Goal: Transaction & Acquisition: Purchase product/service

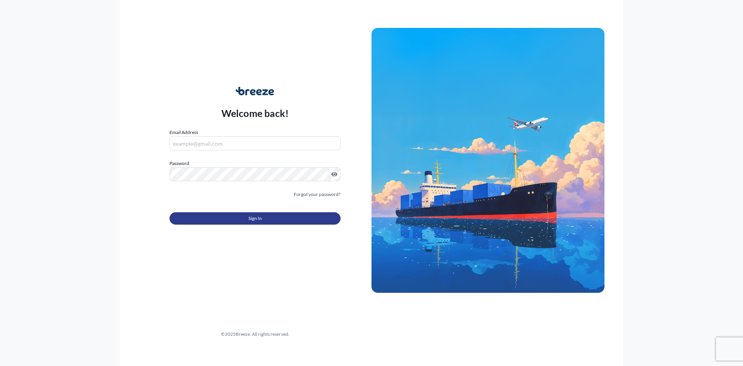
type input "[EMAIL_ADDRESS][DOMAIN_NAME]"
click at [242, 220] on button "Sign In" at bounding box center [254, 218] width 171 height 12
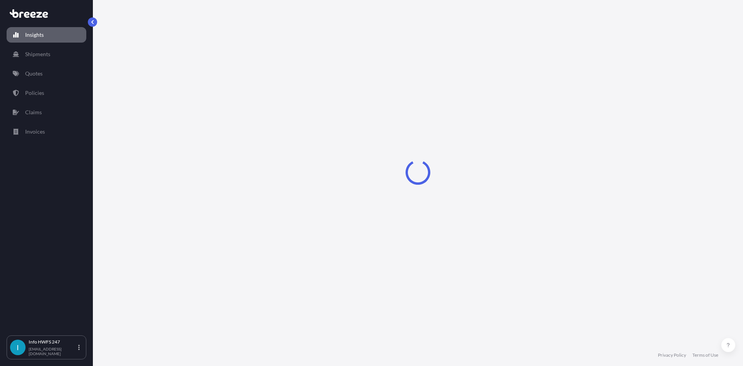
select select "2025"
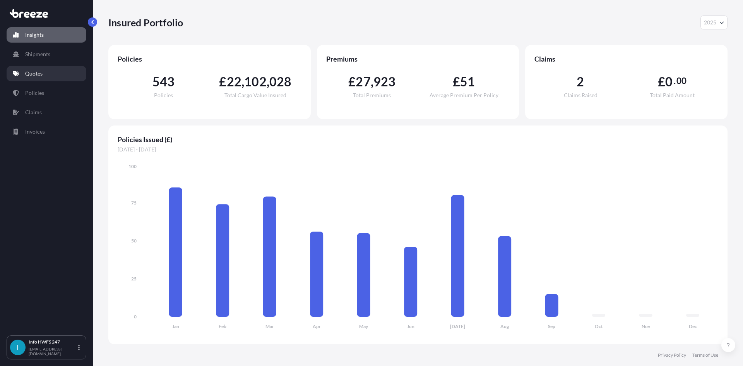
click at [36, 73] on p "Quotes" at bounding box center [33, 74] width 17 height 8
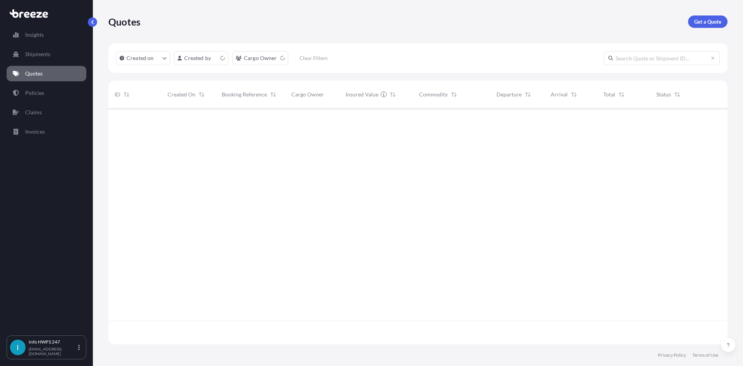
scroll to position [234, 613]
click at [698, 25] on p "Get a Quote" at bounding box center [707, 22] width 27 height 8
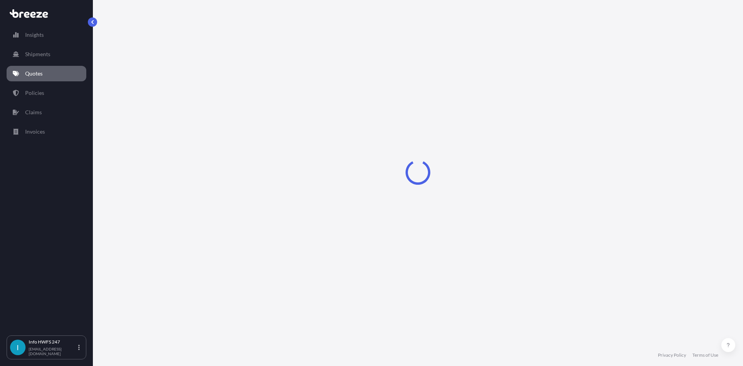
select select "Road"
select select "Air"
select select "1"
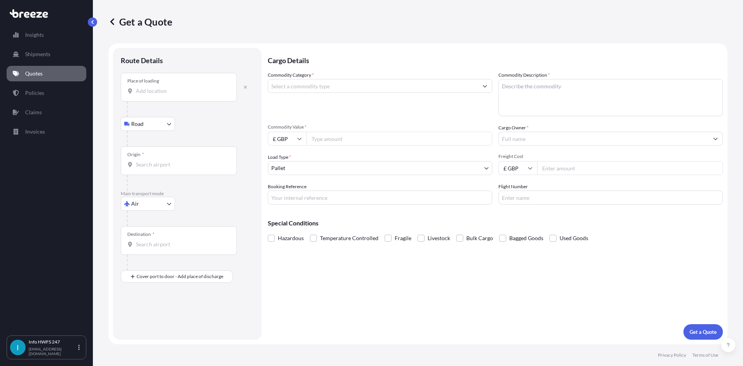
click at [151, 96] on div "Place of loading" at bounding box center [179, 87] width 116 height 29
click at [151, 95] on input "Place of loading" at bounding box center [181, 91] width 91 height 8
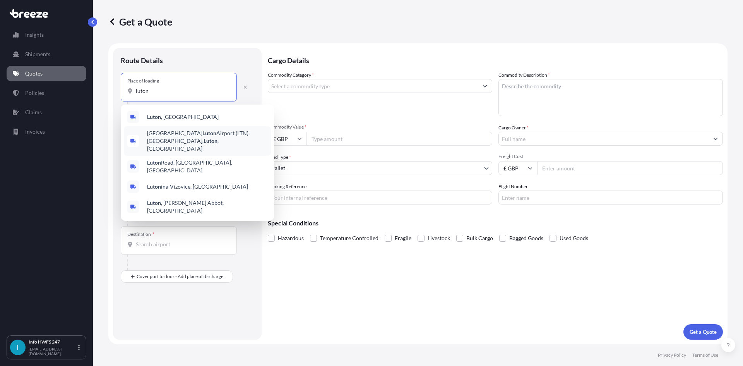
click at [159, 132] on span "[GEOGRAPHIC_DATA] (LTN), [GEOGRAPHIC_DATA] , [GEOGRAPHIC_DATA]" at bounding box center [207, 140] width 121 height 23
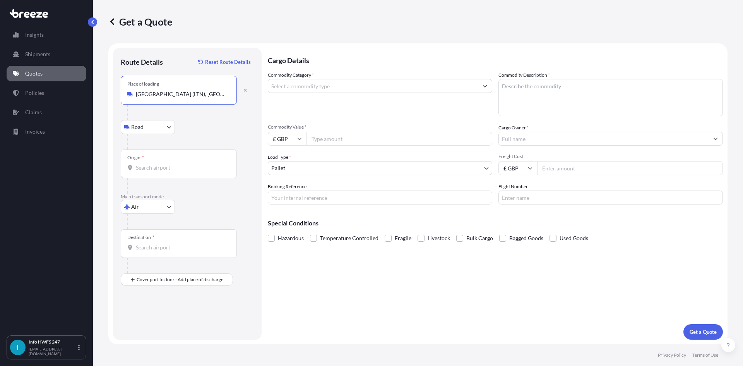
type input "[GEOGRAPHIC_DATA] (LTN), [GEOGRAPHIC_DATA], [GEOGRAPHIC_DATA]"
click at [173, 167] on input "Origin *" at bounding box center [181, 168] width 91 height 8
type input "L"
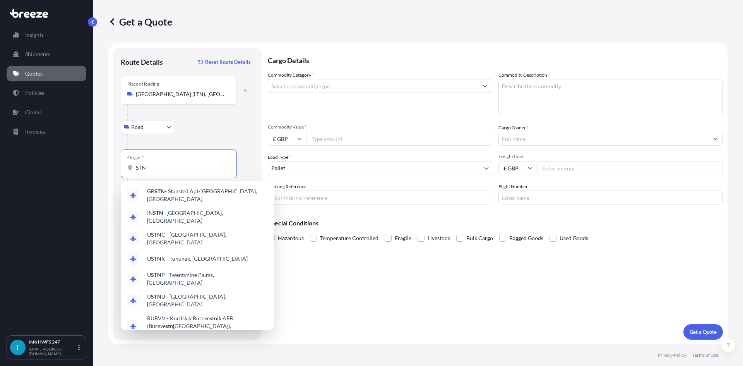
click at [229, 185] on div "GB STN - Stansted Apt/[GEOGRAPHIC_DATA], [GEOGRAPHIC_DATA]" at bounding box center [197, 195] width 147 height 22
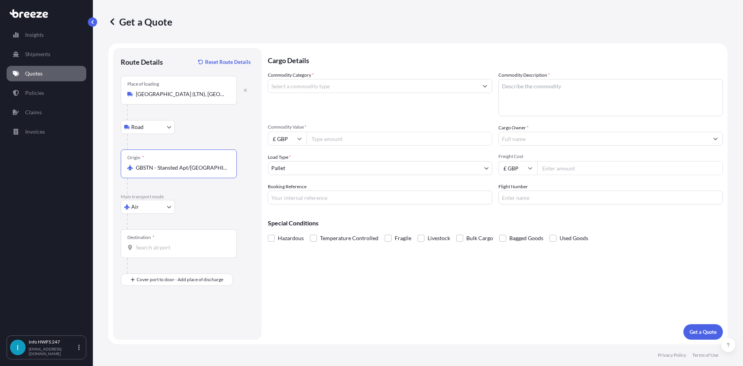
type input "GBSTN - Stansted Apt/[GEOGRAPHIC_DATA], [GEOGRAPHIC_DATA]"
click at [193, 239] on div "Destination *" at bounding box center [179, 243] width 116 height 29
click at [193, 243] on input "Destination *" at bounding box center [181, 247] width 91 height 8
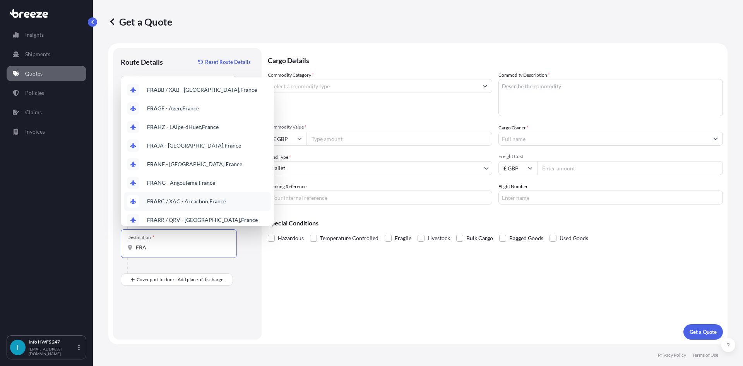
click at [135, 251] on div "Destination * FRA" at bounding box center [179, 243] width 116 height 29
click at [136, 251] on input "FRA" at bounding box center [181, 247] width 91 height 8
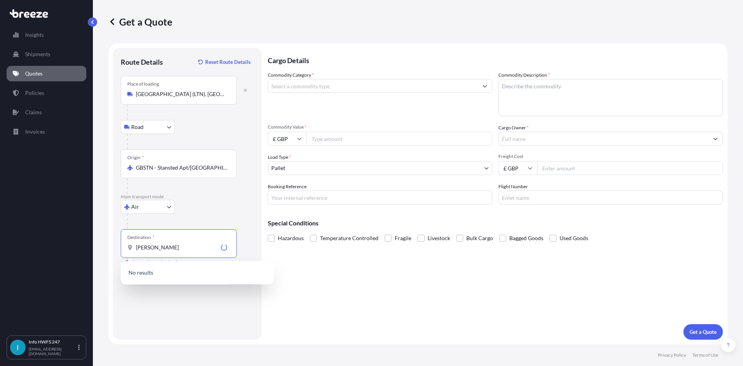
drag, startPoint x: 165, startPoint y: 244, endPoint x: 101, endPoint y: 239, distance: 64.8
click at [101, 239] on div "Get a Quote Route Details Reset Route Details Place of loading [GEOGRAPHIC_DATA…" at bounding box center [418, 172] width 650 height 344
click at [195, 276] on span "DEFRA - [GEOGRAPHIC_DATA], [GEOGRAPHIC_DATA]" at bounding box center [207, 274] width 121 height 15
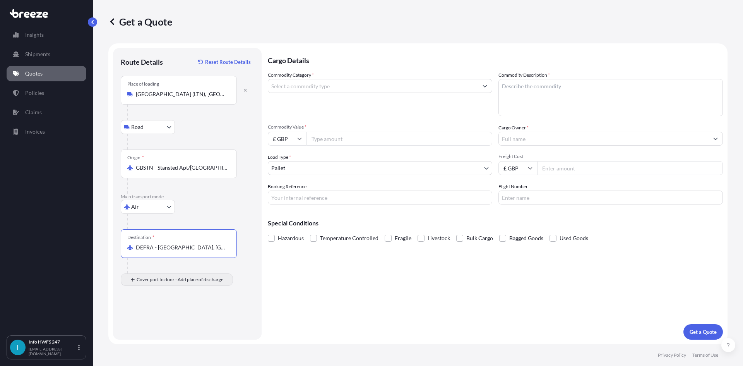
type input "DEFRA - [GEOGRAPHIC_DATA], [GEOGRAPHIC_DATA]"
click at [184, 320] on input "Place of Discharge" at bounding box center [181, 321] width 91 height 8
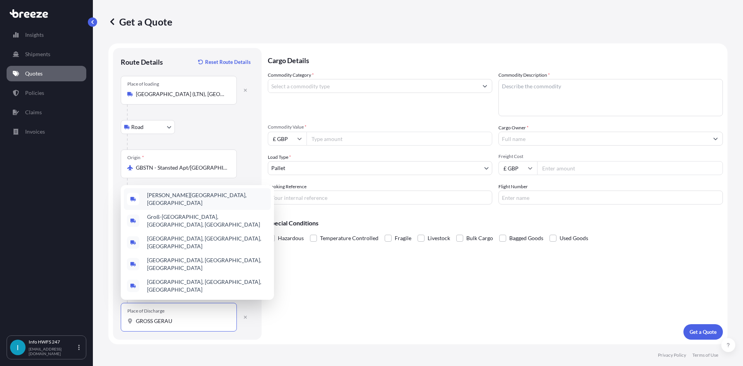
click at [165, 207] on span "[PERSON_NAME][GEOGRAPHIC_DATA], [GEOGRAPHIC_DATA]" at bounding box center [207, 198] width 121 height 15
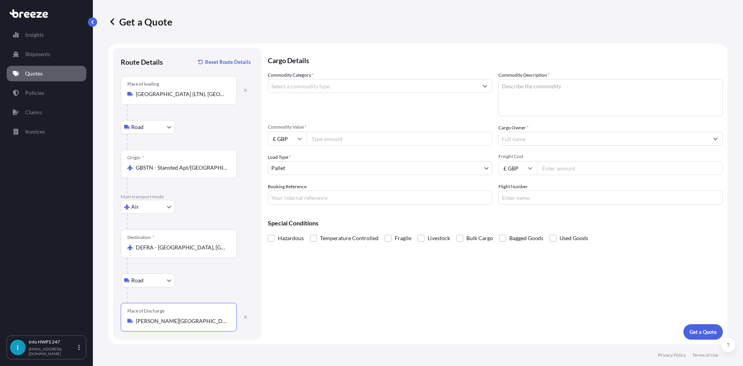
type input "[PERSON_NAME][GEOGRAPHIC_DATA], [GEOGRAPHIC_DATA]"
click at [314, 87] on input "Commodity Category *" at bounding box center [373, 86] width 210 height 14
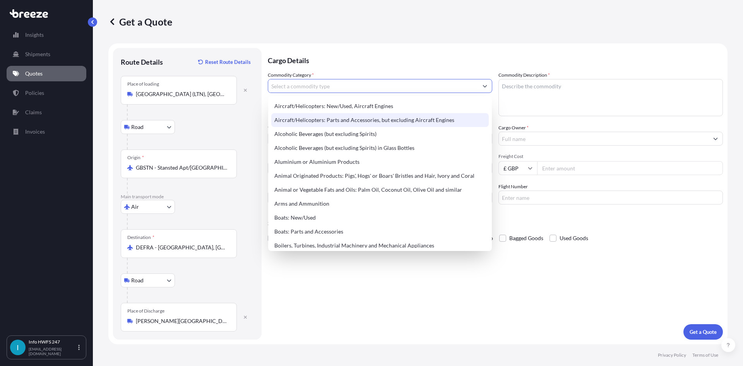
click at [370, 120] on div "Aircraft/Helicopters: Parts and Accessories, but excluding Aircraft Engines" at bounding box center [379, 120] width 217 height 14
type input "Aircraft/Helicopters: Parts and Accessories, but excluding Aircraft Engines"
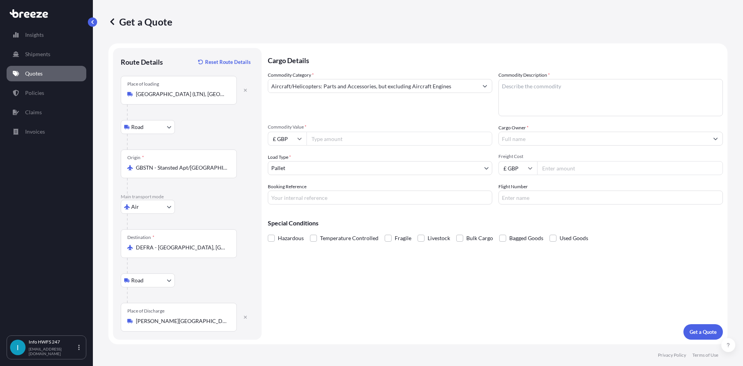
click at [551, 97] on textarea "Commodity Description *" at bounding box center [610, 97] width 224 height 37
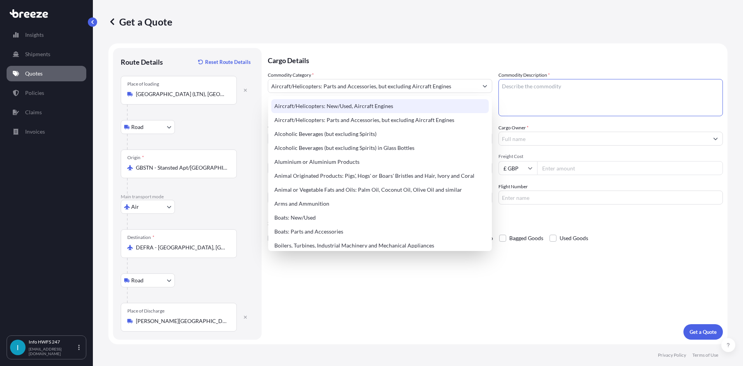
paste textarea "CIVIL AIRCRAFT PART - EIB, CONTROL PWS"
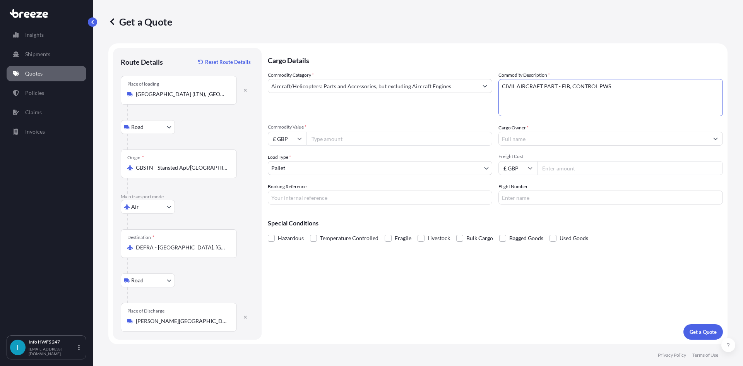
type textarea "CIVIL AIRCRAFT PART - EIB, CONTROL PWS"
click at [283, 135] on input "£ GBP" at bounding box center [287, 139] width 39 height 14
click at [279, 194] on div "$ USD" at bounding box center [287, 192] width 32 height 15
type input "$ USD"
click at [424, 138] on input "Commodity Value *" at bounding box center [399, 139] width 186 height 14
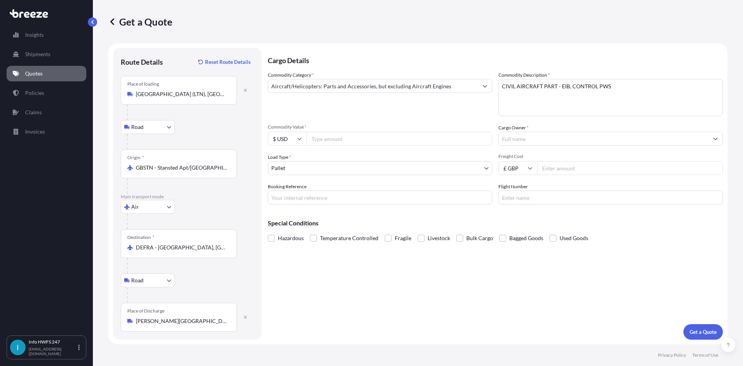
paste input "69619.00"
type input "69619.00"
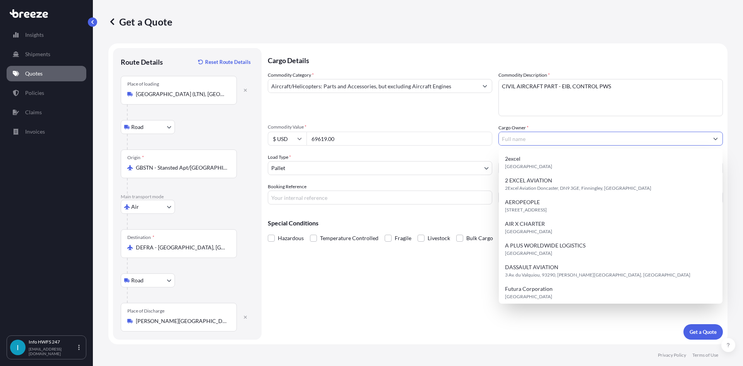
click at [543, 138] on input "Cargo Owner *" at bounding box center [604, 139] width 210 height 14
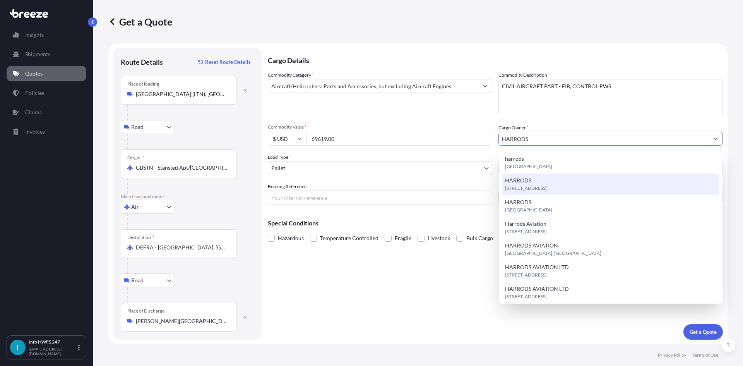
click at [547, 186] on span "[STREET_ADDRESS]" at bounding box center [526, 188] width 42 height 8
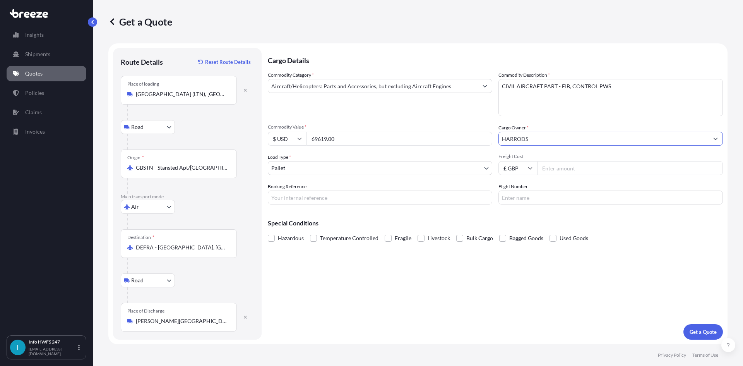
type input "HARRODS"
click at [342, 205] on div "Cargo Details Commodity Category * Aircraft/Helicopters: Parts and Accessories,…" at bounding box center [495, 193] width 455 height 291
drag, startPoint x: 310, startPoint y: 195, endPoint x: 489, endPoint y: 200, distance: 178.8
click at [310, 195] on input "Booking Reference" at bounding box center [380, 197] width 224 height 14
paste input "HE166305"
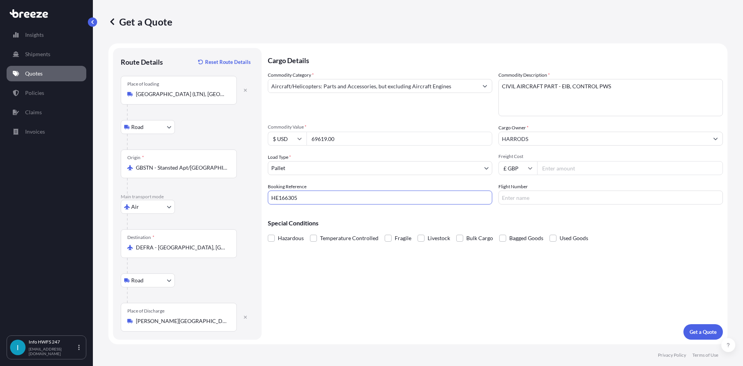
type input "HE166305"
click at [565, 196] on input "Flight Number" at bounding box center [610, 197] width 224 height 14
type input "DHL"
click at [704, 331] on p "Get a Quote" at bounding box center [702, 332] width 27 height 8
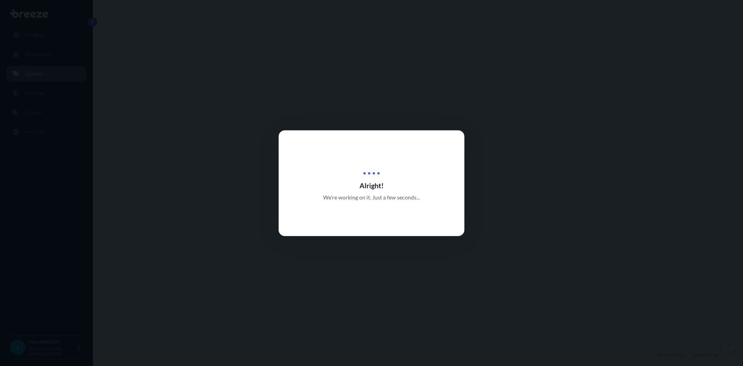
select select "Road"
select select "Air"
select select "Road"
select select "1"
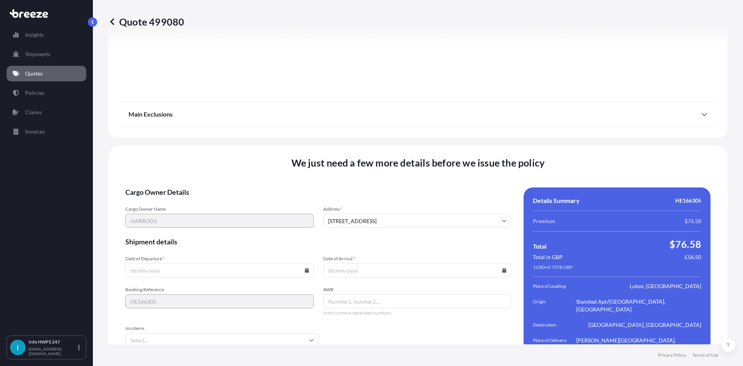
scroll to position [1008, 0]
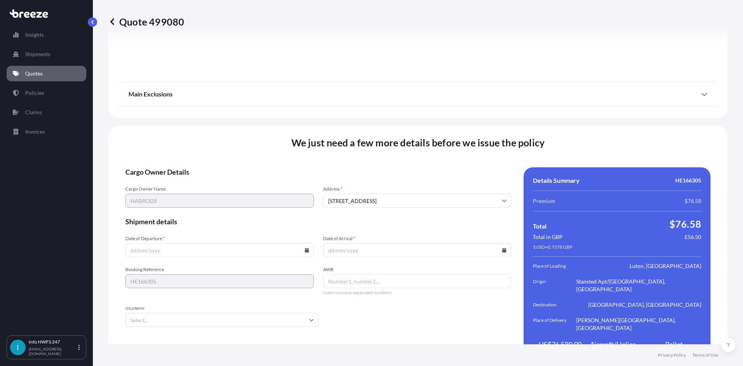
click at [306, 248] on icon at bounding box center [306, 250] width 5 height 5
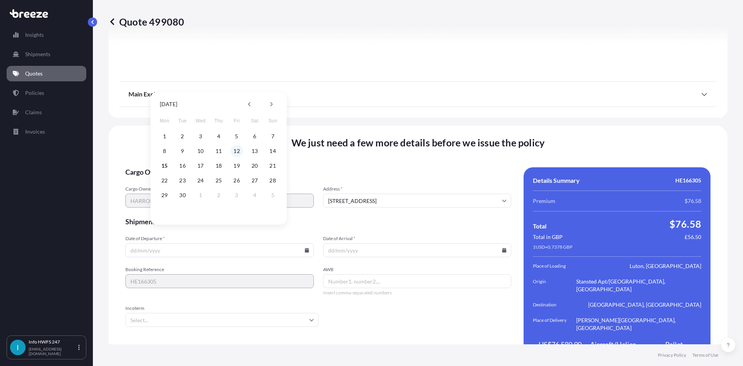
click at [236, 148] on button "12" at bounding box center [237, 151] width 12 height 12
type input "[DATE]"
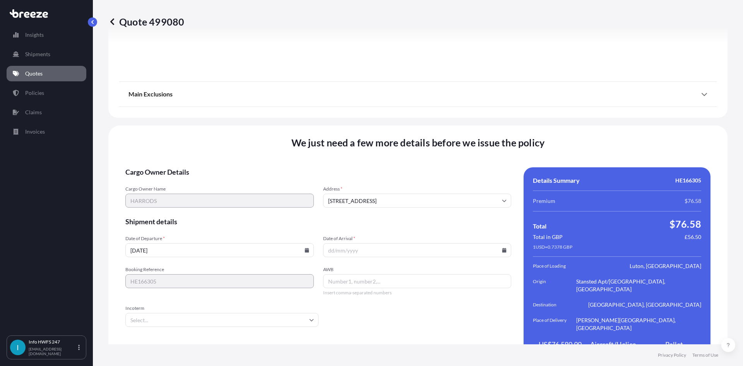
click at [502, 248] on icon at bounding box center [504, 250] width 4 height 5
click at [432, 149] on button "12" at bounding box center [432, 151] width 12 height 12
click at [501, 243] on input "[DATE]" at bounding box center [417, 250] width 188 height 14
click at [502, 248] on icon at bounding box center [504, 250] width 4 height 5
click at [432, 162] on button "19" at bounding box center [432, 165] width 12 height 12
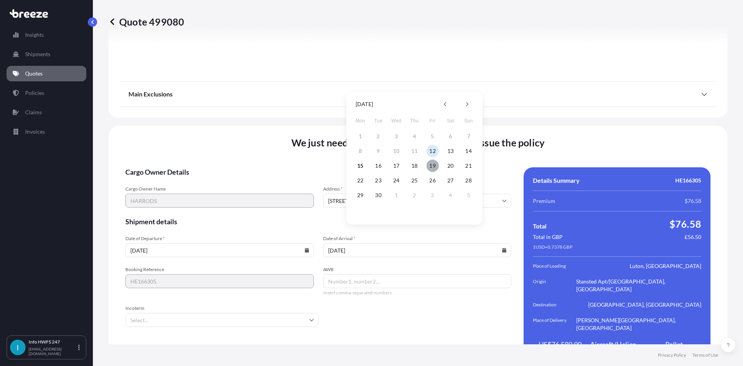
type input "[DATE]"
click at [304, 248] on icon at bounding box center [306, 250] width 4 height 5
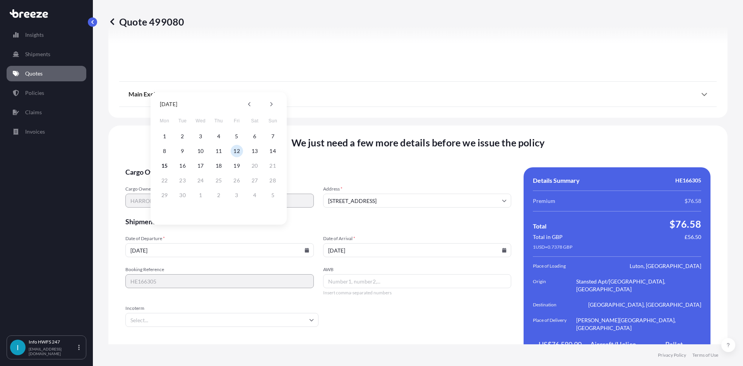
click at [342, 274] on input "AWB" at bounding box center [417, 281] width 188 height 14
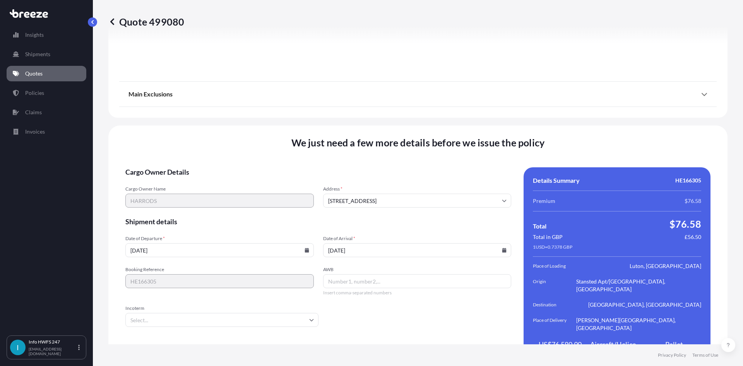
drag, startPoint x: 384, startPoint y: 265, endPoint x: 313, endPoint y: 283, distance: 74.0
click at [381, 274] on input "AWB" at bounding box center [417, 281] width 188 height 14
paste input "1534887804"
type input "1534887804"
click at [193, 313] on input "Incoterm" at bounding box center [221, 320] width 193 height 14
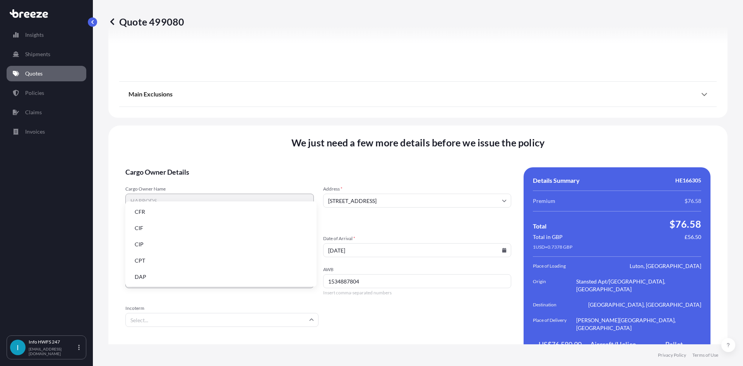
click at [171, 276] on li "DAP" at bounding box center [220, 276] width 185 height 15
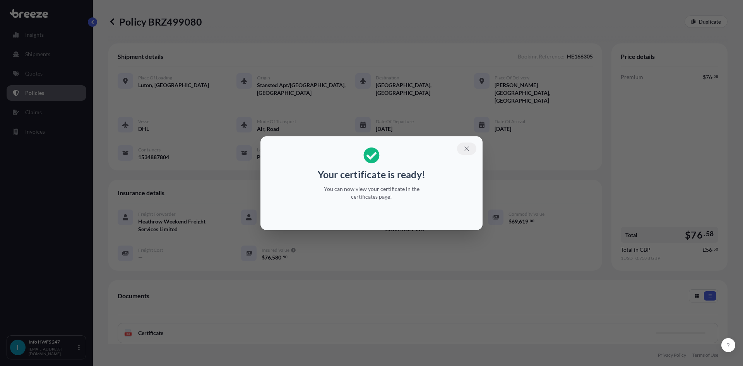
click at [462, 153] on button "button" at bounding box center [466, 148] width 19 height 12
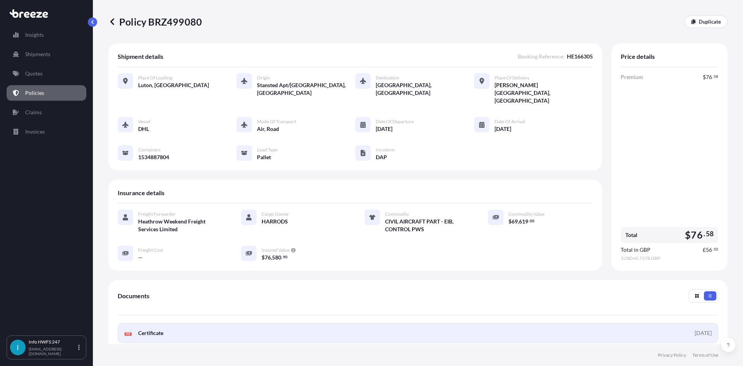
click at [302, 323] on link "PDF Certificate [DATE]" at bounding box center [418, 333] width 600 height 20
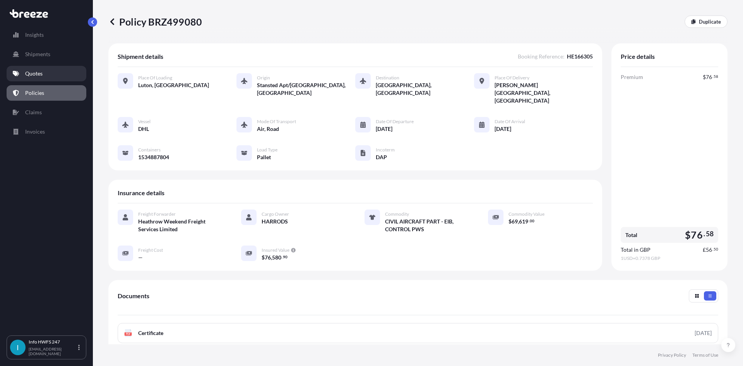
click at [37, 70] on p "Quotes" at bounding box center [33, 74] width 17 height 8
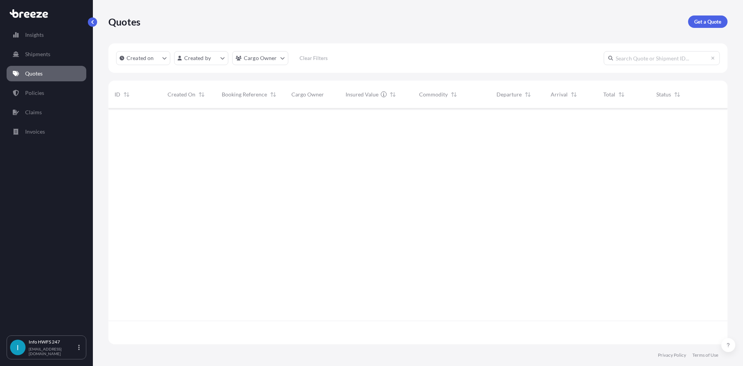
scroll to position [234, 613]
click at [706, 12] on div "Quotes Get a Quote" at bounding box center [417, 21] width 619 height 43
click at [705, 22] on p "Get a Quote" at bounding box center [707, 22] width 27 height 8
select select "Air"
select select "1"
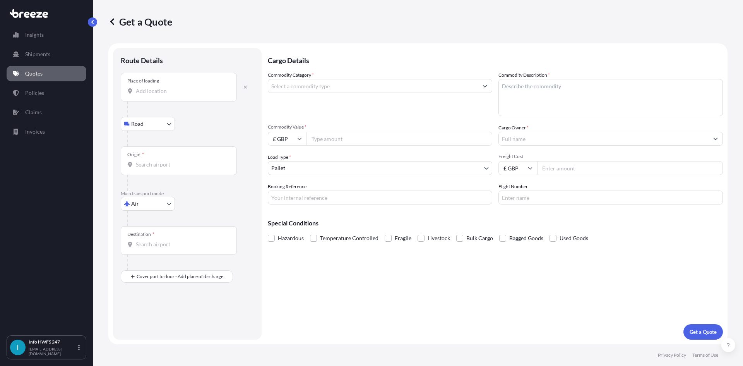
click at [168, 106] on div at bounding box center [190, 108] width 127 height 15
click at [170, 95] on div "Place of loading" at bounding box center [179, 87] width 116 height 29
click at [170, 95] on input "Place of loading" at bounding box center [181, 91] width 91 height 8
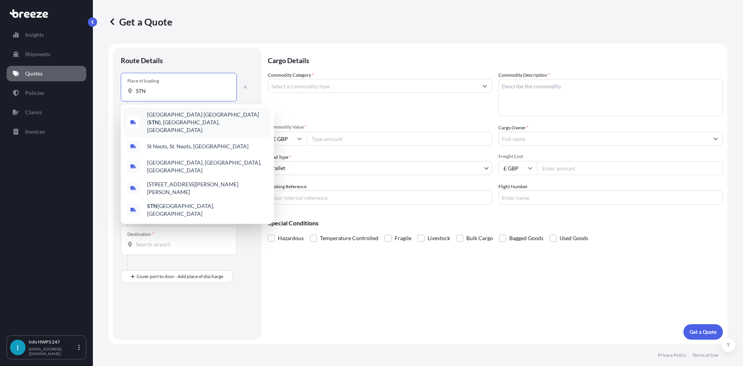
click at [191, 120] on span "[GEOGRAPHIC_DATA] ( STN ), [GEOGRAPHIC_DATA], [GEOGRAPHIC_DATA]" at bounding box center [207, 122] width 121 height 23
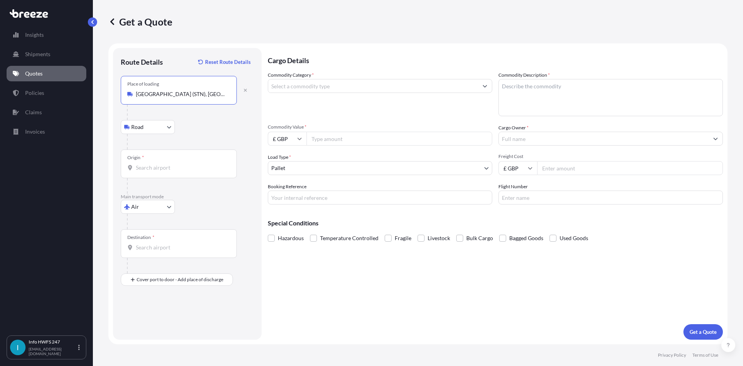
type input "[GEOGRAPHIC_DATA] (STN), [GEOGRAPHIC_DATA], [GEOGRAPHIC_DATA]"
click at [189, 156] on div "Origin *" at bounding box center [179, 163] width 116 height 29
click at [189, 164] on input "Origin *" at bounding box center [181, 168] width 91 height 8
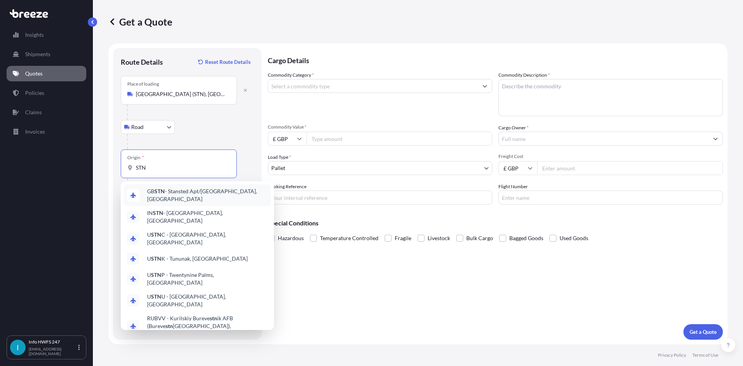
click at [183, 192] on span "GB STN - Stansted Apt/[GEOGRAPHIC_DATA], [GEOGRAPHIC_DATA]" at bounding box center [207, 194] width 121 height 15
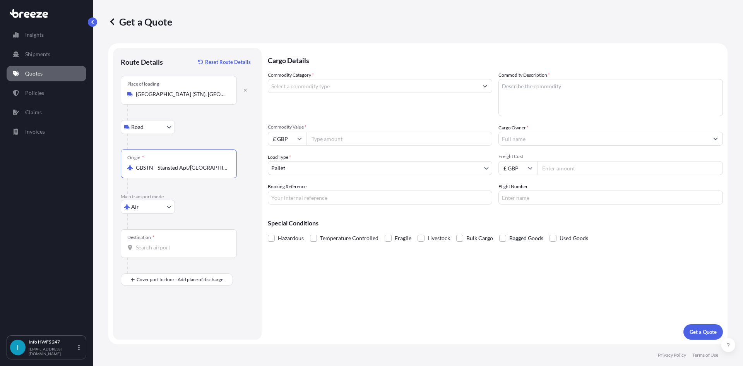
type input "GBSTN - Stansted Apt/[GEOGRAPHIC_DATA], [GEOGRAPHIC_DATA]"
click at [172, 235] on div "Destination *" at bounding box center [179, 243] width 116 height 29
click at [172, 243] on input "Destination *" at bounding box center [181, 247] width 91 height 8
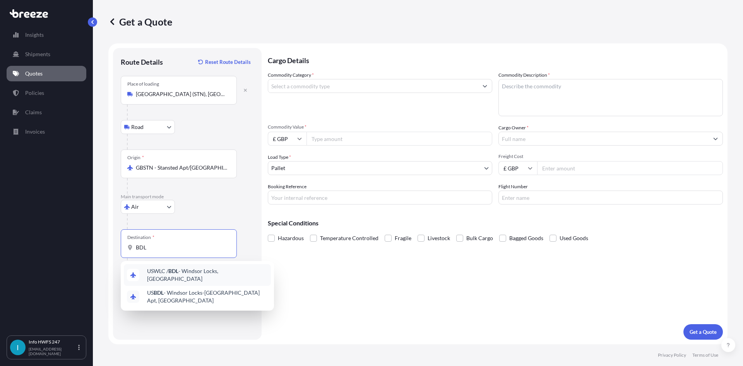
click at [190, 274] on span "USWLC / BDL - Windsor Locks, [GEOGRAPHIC_DATA]" at bounding box center [207, 274] width 121 height 15
type input "USWLC / BDL - Windsor Locks, [GEOGRAPHIC_DATA]"
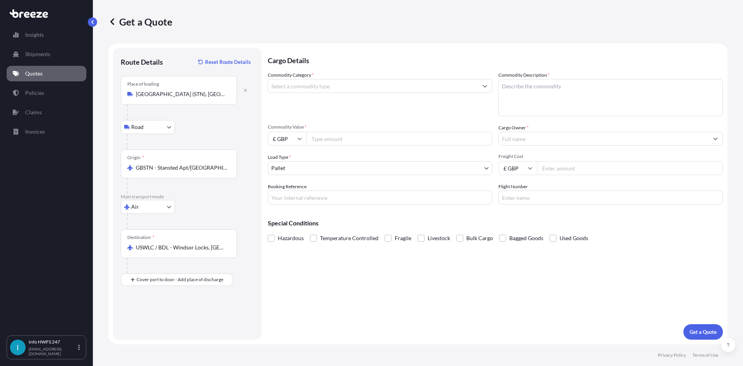
click at [185, 292] on div "Route Details Reset Route Details Place of loading [GEOGRAPHIC_DATA] [GEOGRAPHI…" at bounding box center [187, 194] width 133 height 276
click at [185, 299] on div at bounding box center [190, 294] width 127 height 15
click at [179, 319] on input "Place of Discharge" at bounding box center [181, 321] width 91 height 8
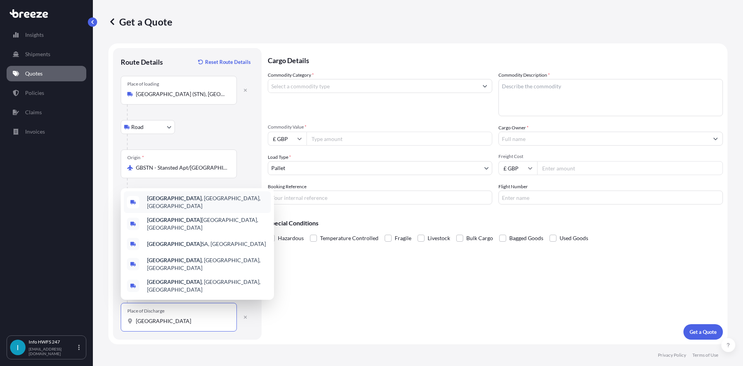
click at [195, 210] on span "[GEOGRAPHIC_DATA] , [GEOGRAPHIC_DATA], [GEOGRAPHIC_DATA]" at bounding box center [207, 201] width 121 height 15
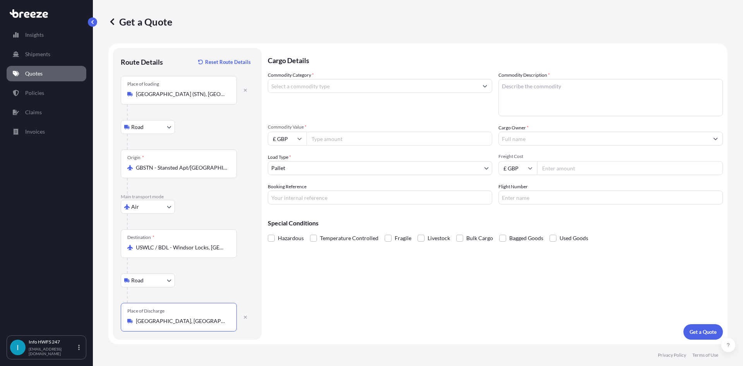
type input "[GEOGRAPHIC_DATA], [GEOGRAPHIC_DATA], [GEOGRAPHIC_DATA]"
click at [350, 81] on input "Commodity Category *" at bounding box center [373, 86] width 210 height 14
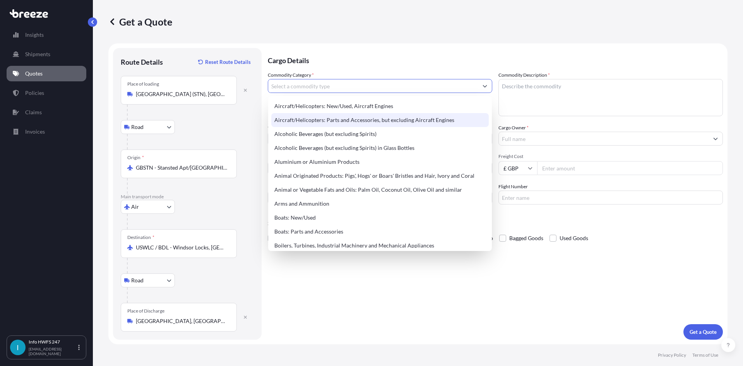
click at [358, 115] on div "Aircraft/Helicopters: Parts and Accessories, but excluding Aircraft Engines" at bounding box center [379, 120] width 217 height 14
type input "Aircraft/Helicopters: Parts and Accessories, but excluding Aircraft Engines"
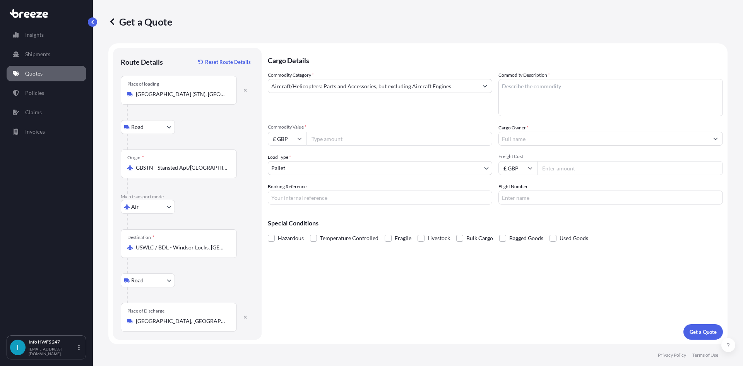
click at [539, 86] on textarea "Commodity Description *" at bounding box center [610, 97] width 224 height 37
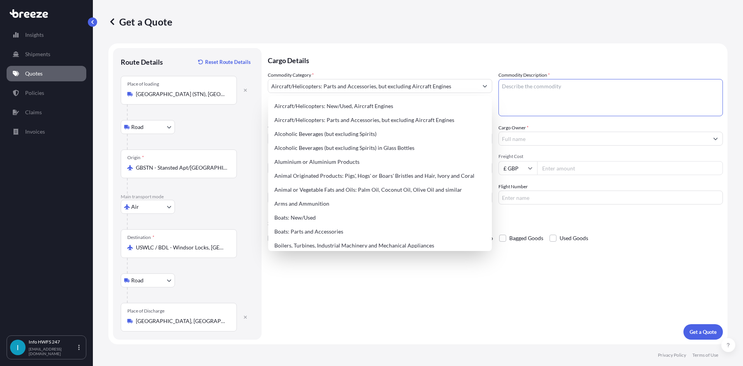
paste textarea "CIVIL AIRCRAFT PART - OIL COOLER BLOWER ASSEMBLY"
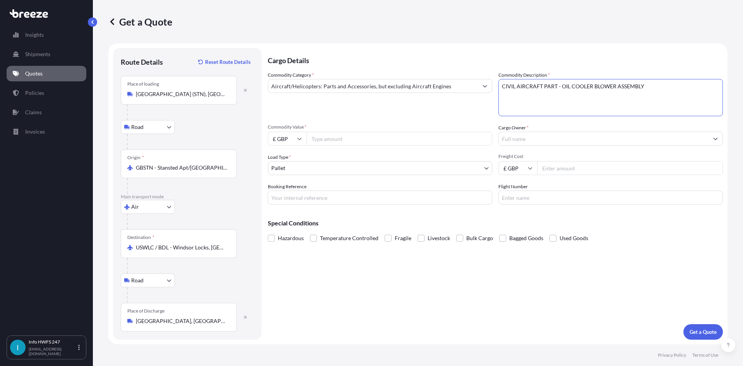
type textarea "CIVIL AIRCRAFT PART - OIL COOLER BLOWER ASSEMBLY"
click at [288, 137] on input "£ GBP" at bounding box center [287, 139] width 39 height 14
click at [284, 190] on div "$ USD" at bounding box center [287, 192] width 32 height 15
type input "$ USD"
click at [342, 142] on input "Commodity Value *" at bounding box center [399, 139] width 186 height 14
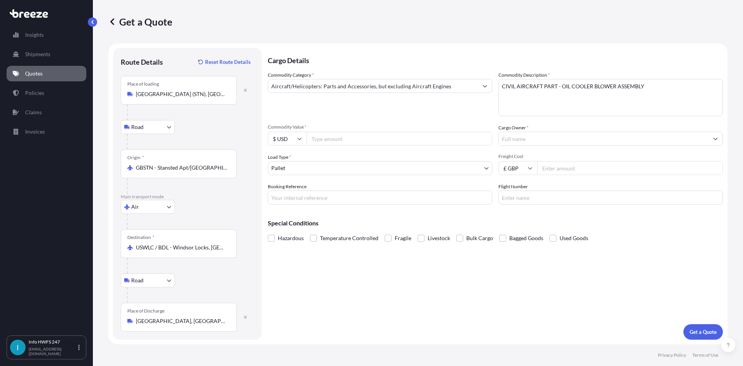
paste input "100124.00"
type input "100124.00"
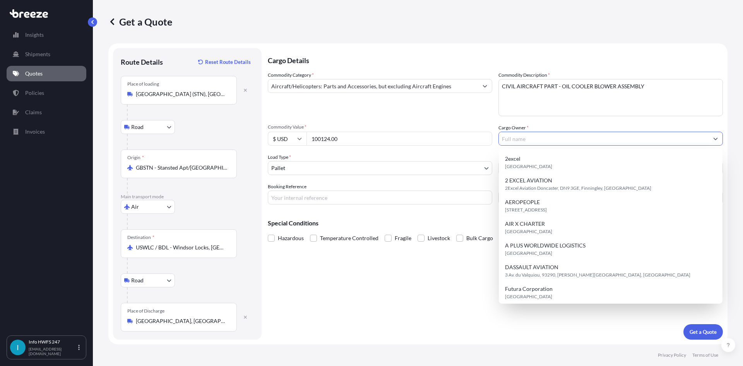
click at [531, 140] on input "Cargo Owner *" at bounding box center [604, 139] width 210 height 14
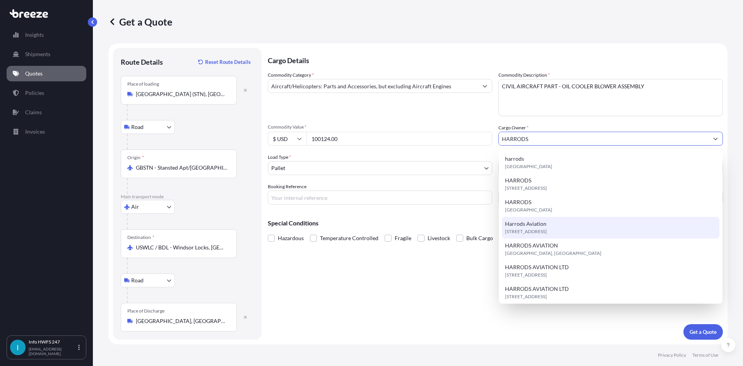
click at [552, 224] on div "[STREET_ADDRESS]" at bounding box center [610, 228] width 217 height 22
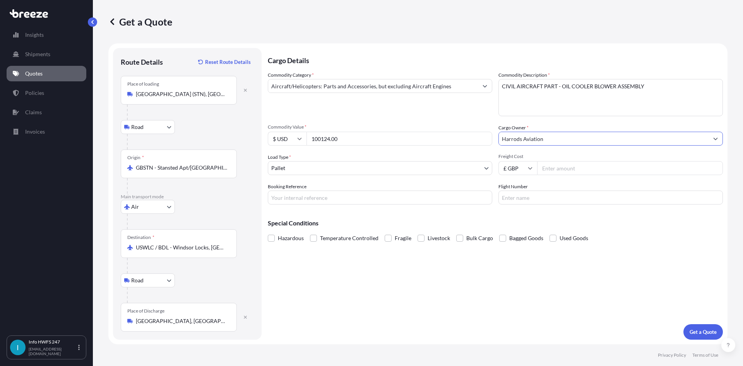
type input "Harrods Aviation"
click at [318, 163] on body "15 options available. 8 options available. 7 options available. 13 options avai…" at bounding box center [371, 183] width 743 height 366
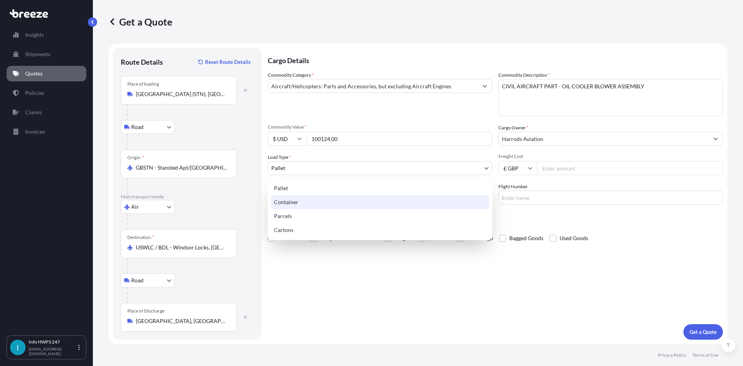
click at [306, 198] on div "Container" at bounding box center [380, 202] width 218 height 14
select select "2"
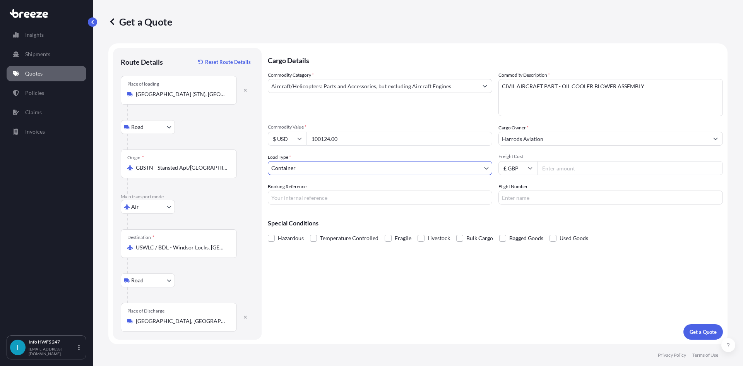
click at [384, 190] on div "Booking Reference" at bounding box center [380, 194] width 224 height 22
click at [380, 201] on input "Booking Reference" at bounding box center [380, 197] width 224 height 14
click at [349, 194] on input "Booking Reference" at bounding box center [380, 197] width 224 height 14
paste input "HE166354"
type input "HE166354"
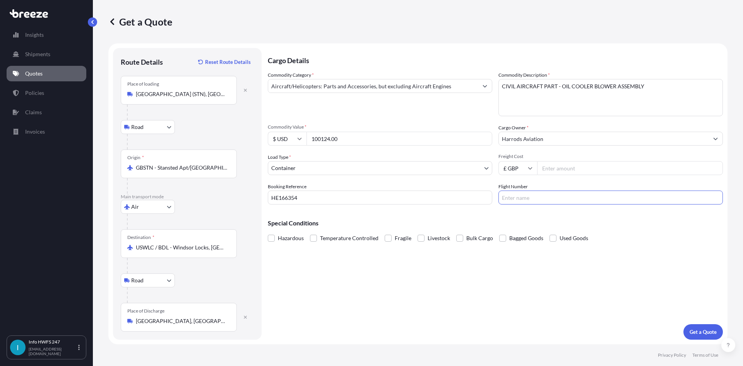
click at [557, 196] on input "Flight Number" at bounding box center [610, 197] width 224 height 14
type input "FEDEX"
click at [714, 331] on p "Get a Quote" at bounding box center [702, 332] width 27 height 8
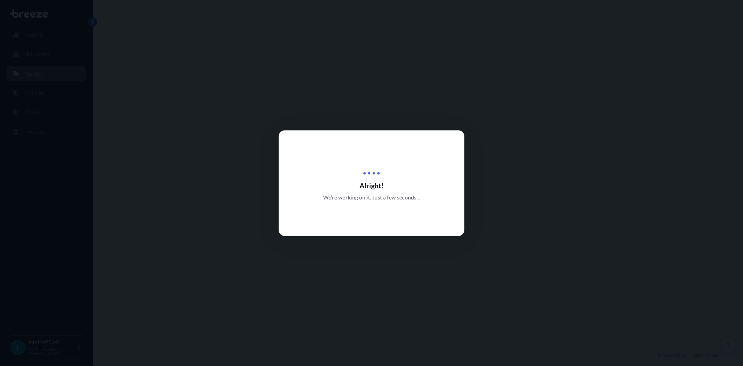
select select "Road"
select select "Air"
select select "Road"
select select "2"
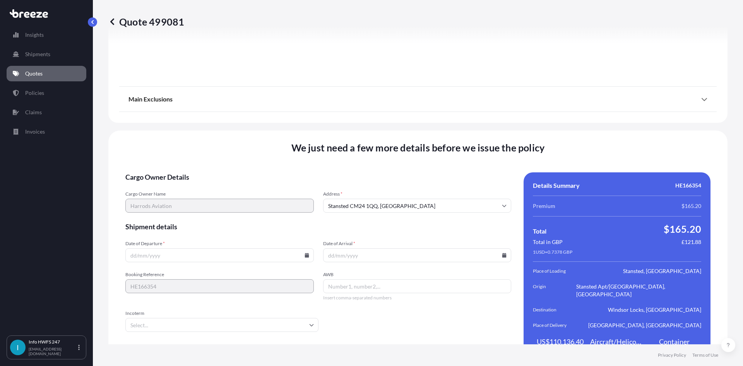
scroll to position [1008, 0]
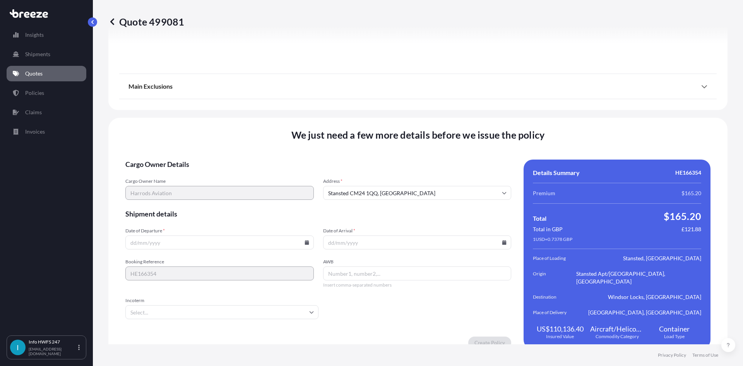
click at [306, 240] on icon at bounding box center [306, 242] width 5 height 5
click at [160, 164] on button "15" at bounding box center [164, 165] width 12 height 12
type input "[DATE]"
click at [502, 240] on icon at bounding box center [504, 242] width 5 height 5
click at [359, 177] on button "22" at bounding box center [360, 180] width 12 height 12
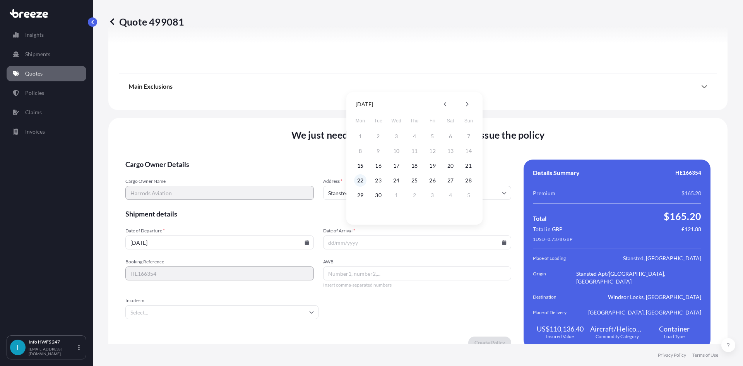
type input "[DATE]"
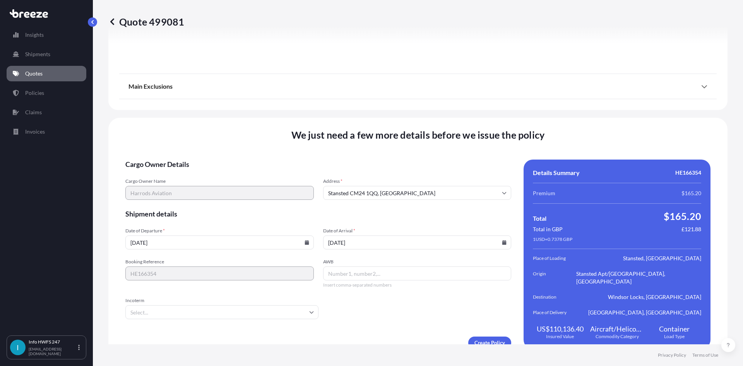
click at [346, 266] on input "AWB" at bounding box center [417, 273] width 188 height 14
click at [420, 267] on input "AWB" at bounding box center [417, 273] width 188 height 14
paste input "884326823657"
type input "884326823657"
click at [233, 305] on input "Incoterm" at bounding box center [221, 312] width 193 height 14
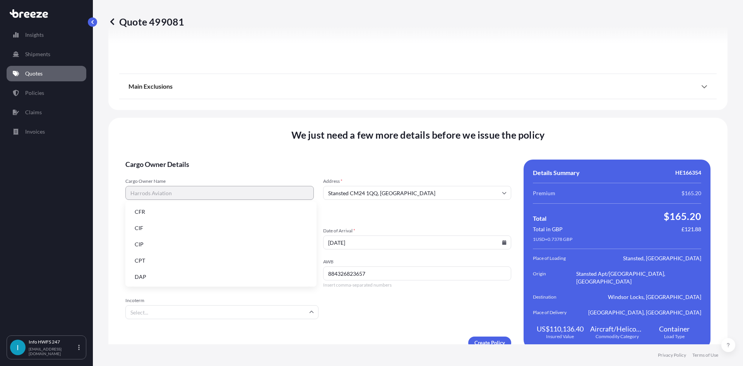
click at [189, 271] on li "DAP" at bounding box center [220, 276] width 185 height 15
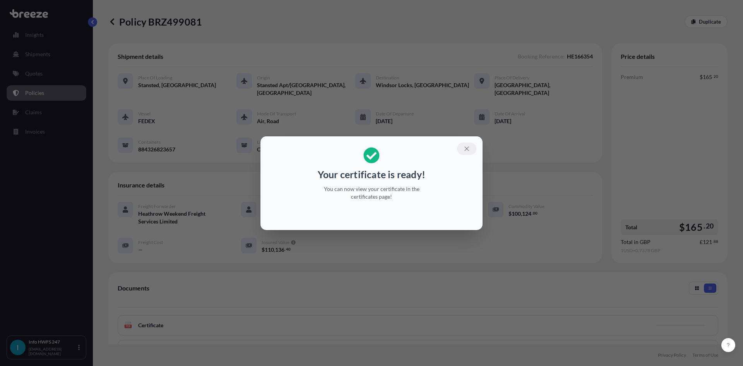
click at [468, 145] on icon "button" at bounding box center [466, 148] width 7 height 7
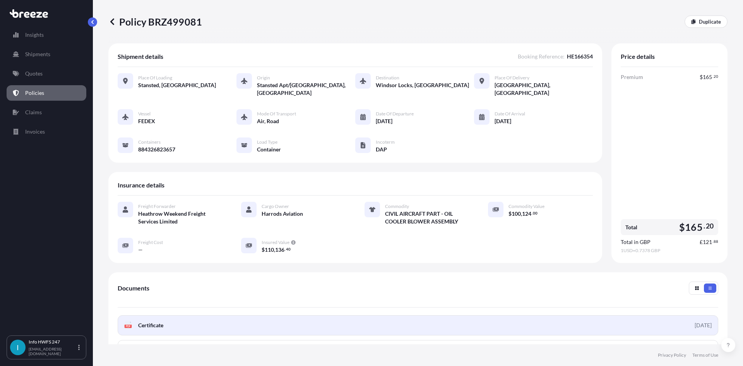
click at [195, 320] on link "PDF Certificate [DATE]" at bounding box center [418, 325] width 600 height 20
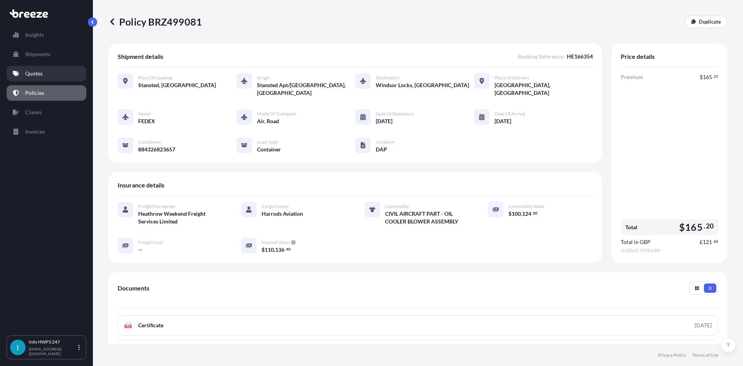
click at [51, 69] on link "Quotes" at bounding box center [47, 73] width 80 height 15
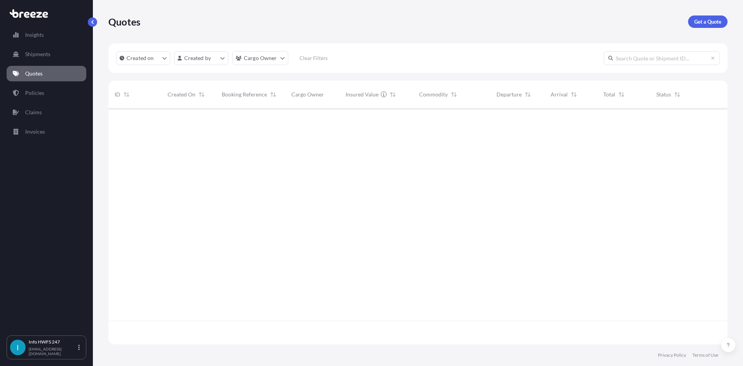
scroll to position [234, 613]
click at [704, 27] on link "Get a Quote" at bounding box center [707, 21] width 39 height 12
select select "Air"
select select "1"
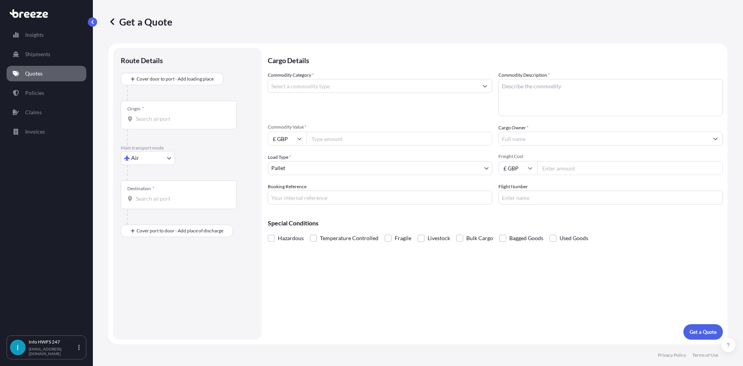
click at [192, 69] on div "Route Details" at bounding box center [187, 64] width 133 height 17
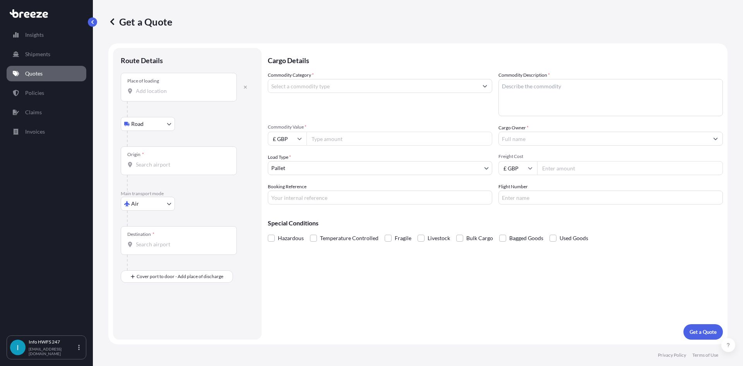
click at [220, 85] on div "Place of loading" at bounding box center [179, 87] width 116 height 29
click at [220, 87] on input "Place of loading" at bounding box center [181, 91] width 91 height 8
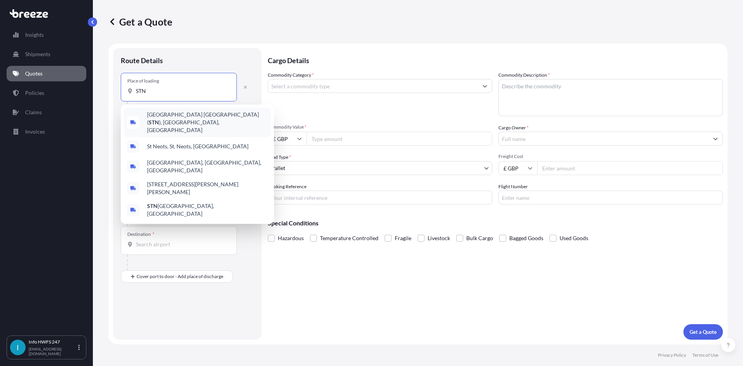
click at [229, 114] on span "[GEOGRAPHIC_DATA] ( STN ), [GEOGRAPHIC_DATA], [GEOGRAPHIC_DATA]" at bounding box center [207, 122] width 121 height 23
type input "[GEOGRAPHIC_DATA] (STN), [GEOGRAPHIC_DATA], [GEOGRAPHIC_DATA]"
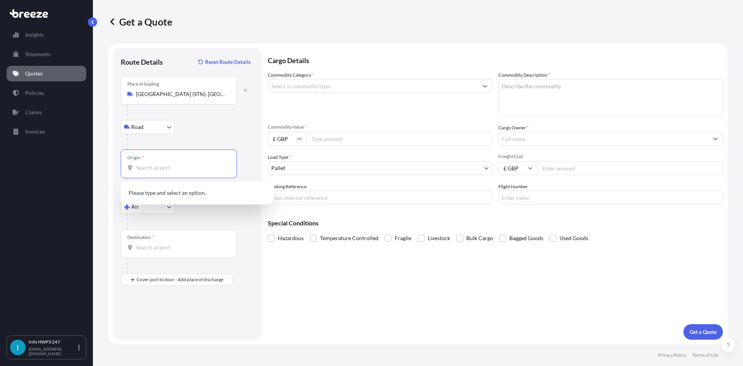
click at [188, 164] on input "Origin *" at bounding box center [181, 168] width 91 height 8
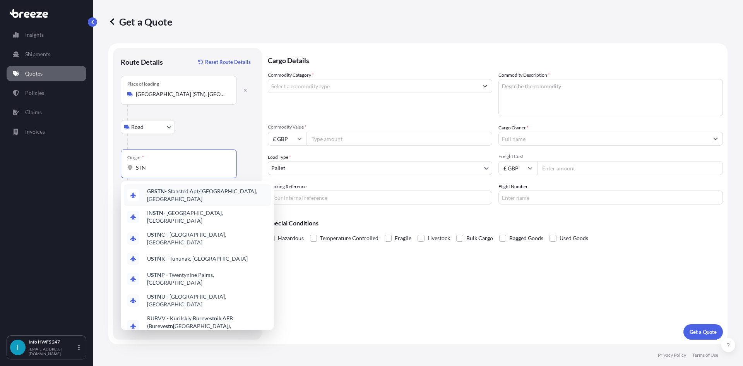
click at [205, 198] on div "GB STN - Stansted Apt/[GEOGRAPHIC_DATA], [GEOGRAPHIC_DATA]" at bounding box center [197, 195] width 147 height 22
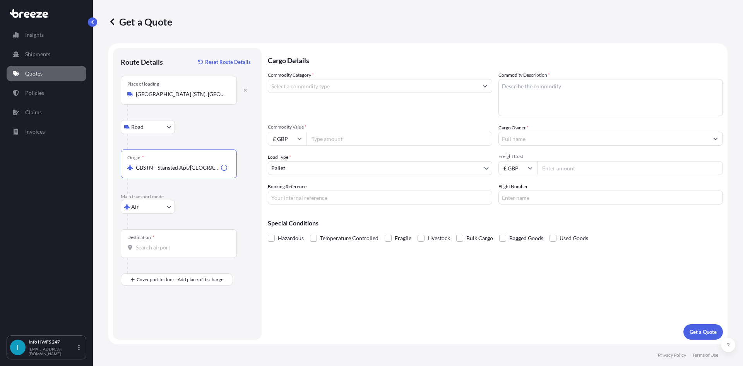
type input "GBSTN - Stansted Apt/[GEOGRAPHIC_DATA], [GEOGRAPHIC_DATA]"
click at [179, 240] on div "Destination *" at bounding box center [179, 243] width 116 height 29
click at [179, 243] on input "Destination *" at bounding box center [181, 247] width 91 height 8
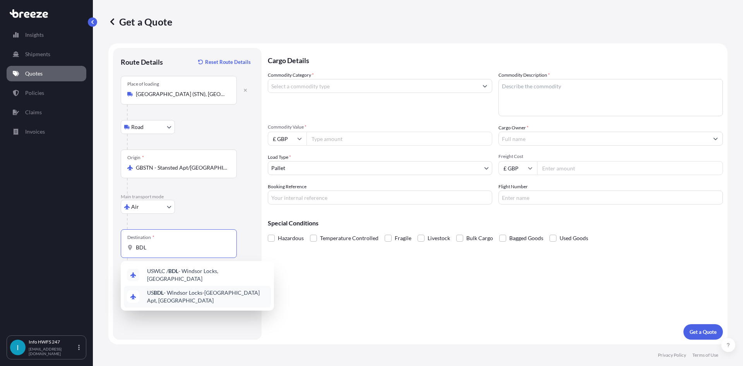
click at [188, 295] on span "US BDL - Windsor Locks-[GEOGRAPHIC_DATA], [GEOGRAPHIC_DATA]" at bounding box center [207, 296] width 121 height 15
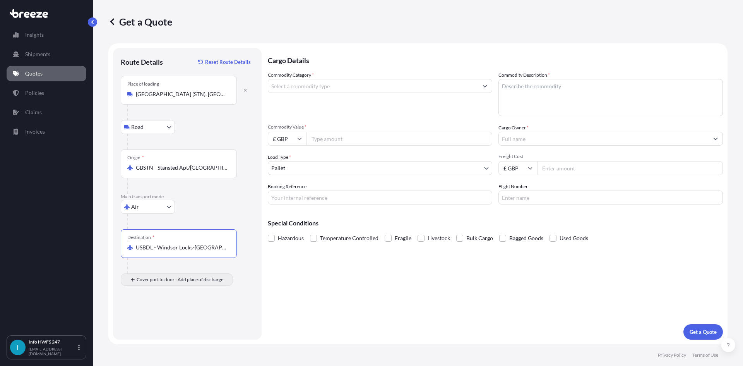
type input "USBDL - Windsor Locks-[GEOGRAPHIC_DATA] Apt, [GEOGRAPHIC_DATA]"
click at [197, 250] on input "USBDL - Windsor Locks-[GEOGRAPHIC_DATA] Apt, [GEOGRAPHIC_DATA]" at bounding box center [181, 247] width 91 height 8
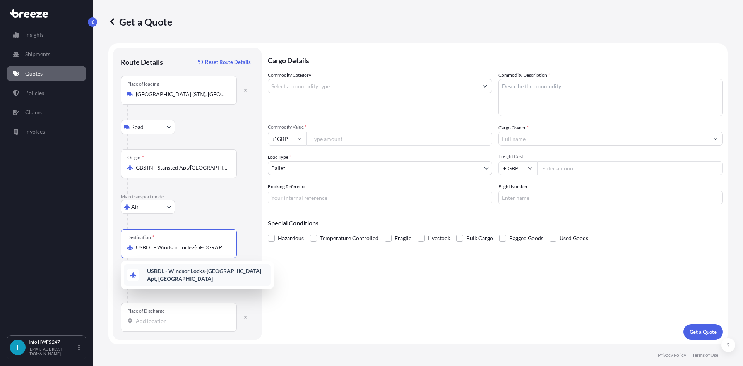
click at [202, 281] on span "USBDL - Windsor Locks-[GEOGRAPHIC_DATA] Apt, [GEOGRAPHIC_DATA]" at bounding box center [207, 274] width 121 height 15
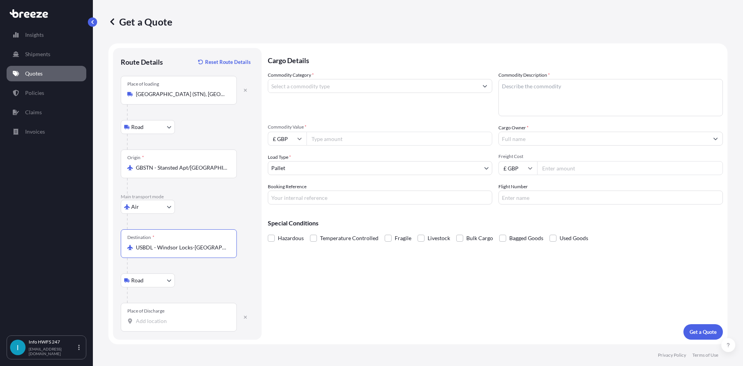
click at [180, 313] on div "Place of Discharge" at bounding box center [179, 316] width 116 height 29
click at [180, 317] on input "Place of Discharge" at bounding box center [181, 321] width 91 height 8
click at [205, 256] on div "Destination * USBDL - Windsor Locks-[GEOGRAPHIC_DATA] Apt, [GEOGRAPHIC_DATA]" at bounding box center [179, 243] width 116 height 29
click at [205, 251] on input "USBDL - Windsor Locks-[GEOGRAPHIC_DATA] Apt, [GEOGRAPHIC_DATA]" at bounding box center [181, 247] width 91 height 8
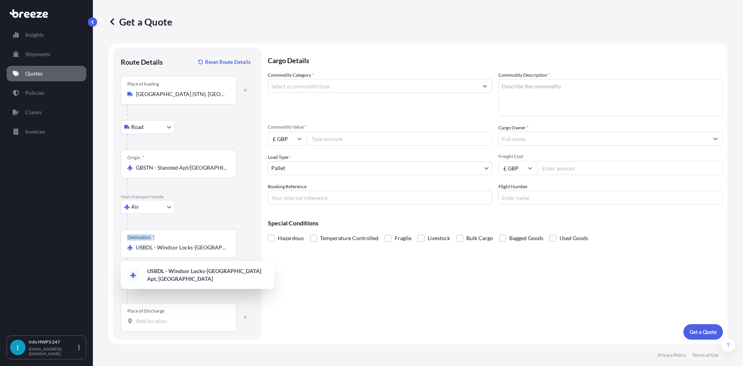
drag, startPoint x: 233, startPoint y: 253, endPoint x: 105, endPoint y: 255, distance: 128.0
click at [105, 255] on div "Get a Quote Route Details Reset Route Details Place of loading [GEOGRAPHIC_DATA…" at bounding box center [418, 172] width 650 height 344
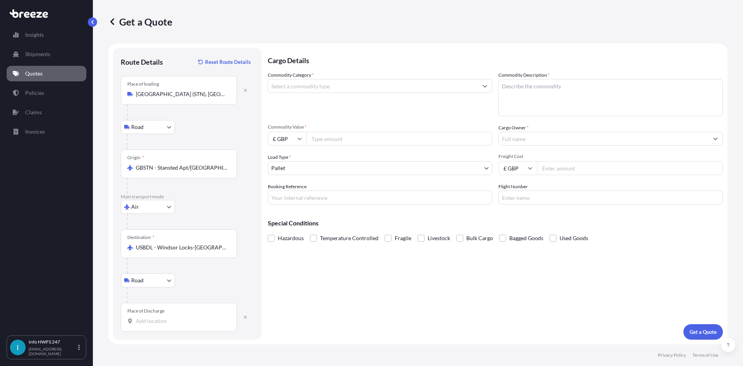
drag, startPoint x: 190, startPoint y: 225, endPoint x: 188, endPoint y: 256, distance: 31.4
click at [190, 233] on div "Place of loading [GEOGRAPHIC_DATA] [GEOGRAPHIC_DATA] (STN), [GEOGRAPHIC_DATA] R…" at bounding box center [187, 203] width 133 height 255
click at [187, 254] on div "Destination * USBDL - Windsor Locks-[GEOGRAPHIC_DATA] Apt, [GEOGRAPHIC_DATA]" at bounding box center [179, 243] width 116 height 29
click at [187, 251] on input "USBDL - Windsor Locks-[GEOGRAPHIC_DATA] Apt, [GEOGRAPHIC_DATA]" at bounding box center [181, 247] width 91 height 8
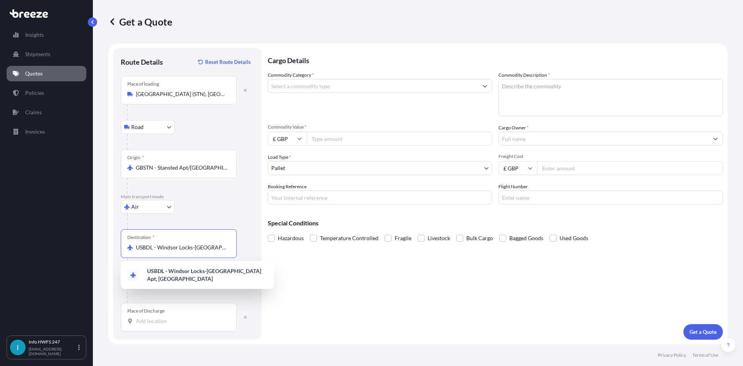
click at [186, 250] on input "USBDL - Windsor Locks-[GEOGRAPHIC_DATA] Apt, [GEOGRAPHIC_DATA]" at bounding box center [181, 247] width 91 height 8
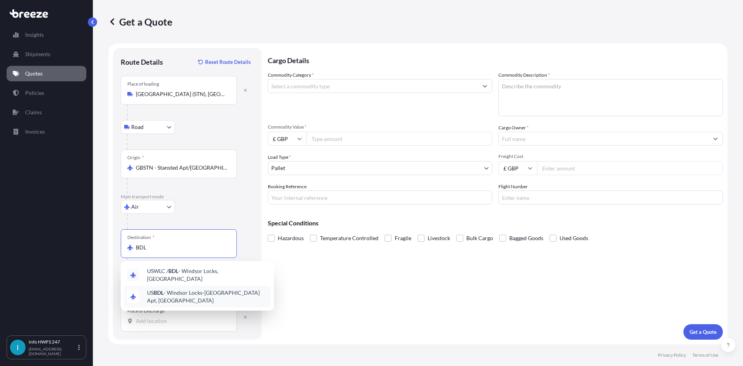
click at [201, 296] on span "US BDL - Windsor Locks-[GEOGRAPHIC_DATA], [GEOGRAPHIC_DATA]" at bounding box center [207, 296] width 121 height 15
type input "USBDL - Windsor Locks-[GEOGRAPHIC_DATA] Apt, [GEOGRAPHIC_DATA]"
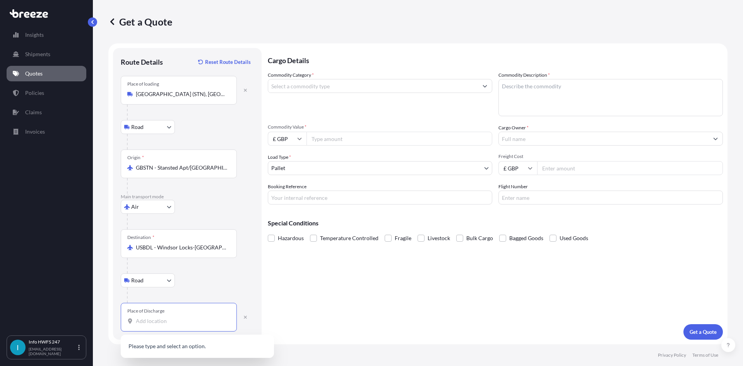
click at [194, 320] on input "Place of Discharge" at bounding box center [181, 321] width 91 height 8
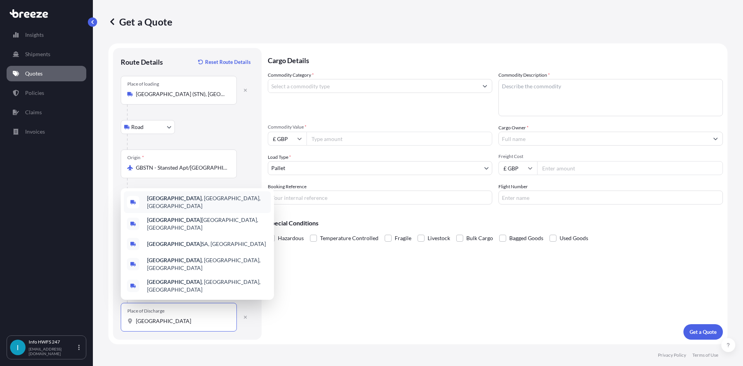
click at [196, 210] on span "[GEOGRAPHIC_DATA] , [GEOGRAPHIC_DATA], [GEOGRAPHIC_DATA]" at bounding box center [207, 201] width 121 height 15
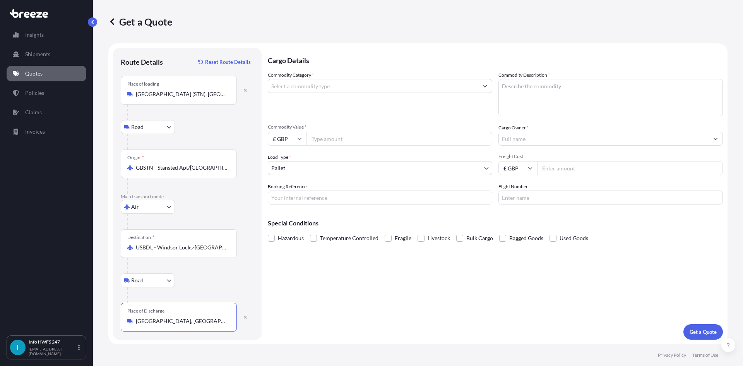
type input "[GEOGRAPHIC_DATA], [GEOGRAPHIC_DATA], [GEOGRAPHIC_DATA]"
click at [333, 84] on input "Commodity Category *" at bounding box center [373, 86] width 210 height 14
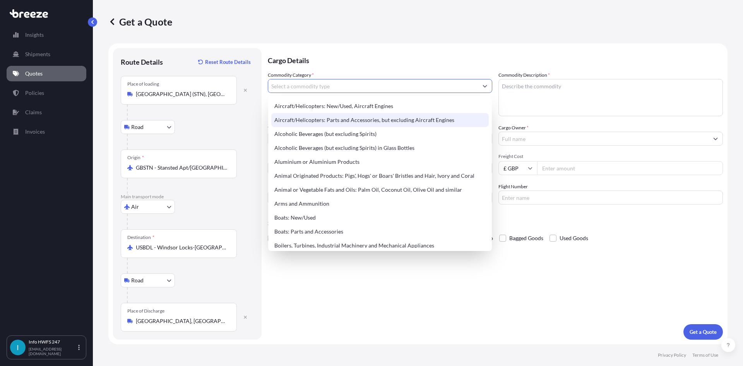
click at [379, 116] on div "Aircraft/Helicopters: Parts and Accessories, but excluding Aircraft Engines" at bounding box center [379, 120] width 217 height 14
type input "Aircraft/Helicopters: Parts and Accessories, but excluding Aircraft Engines"
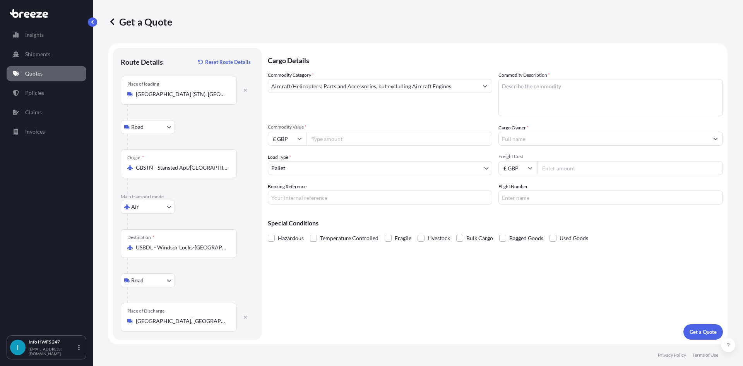
drag, startPoint x: 615, startPoint y: 82, endPoint x: 528, endPoint y: 114, distance: 92.4
click at [615, 82] on textarea "Commodity Description *" at bounding box center [610, 97] width 224 height 37
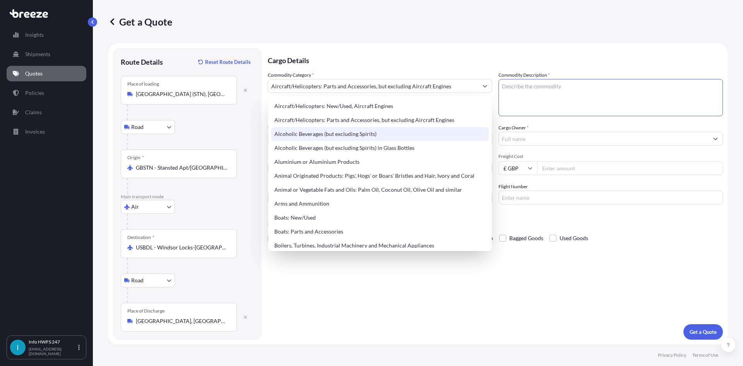
paste textarea "CIVIL AIRCRAFT PART - CONTACTOR"
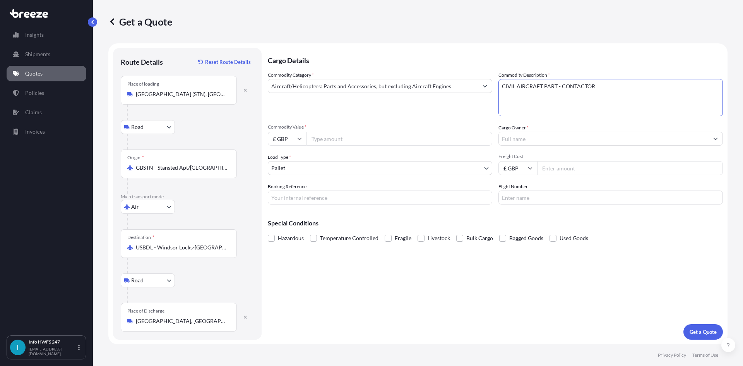
type textarea "CIVIL AIRCRAFT PART - CONTACTOR"
click at [290, 137] on input "£ GBP" at bounding box center [287, 139] width 39 height 14
click at [289, 189] on div "$ USD" at bounding box center [287, 192] width 32 height 15
type input "$ USD"
click at [366, 130] on div "Commodity Value * $ USD" at bounding box center [380, 135] width 224 height 22
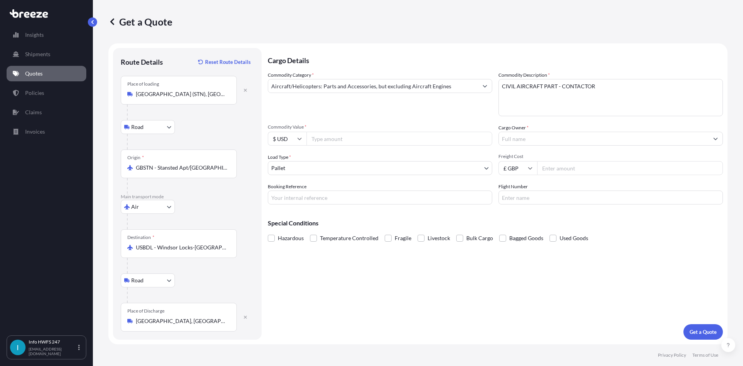
click at [368, 137] on input "Commodity Value *" at bounding box center [399, 139] width 186 height 14
paste input "7000.00"
type input "7000.00"
click at [588, 142] on input "Cargo Owner *" at bounding box center [604, 139] width 210 height 14
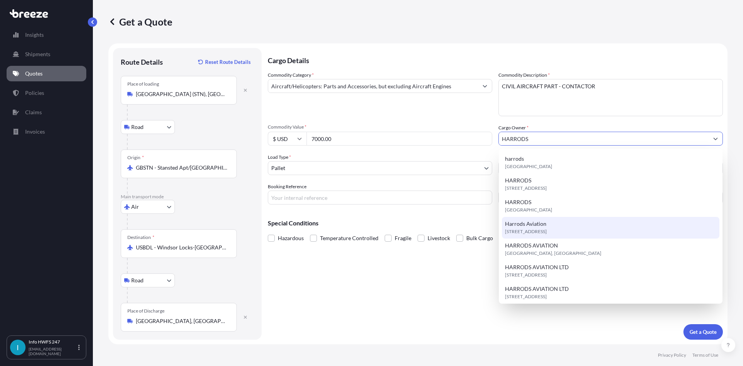
click at [547, 232] on span "[STREET_ADDRESS]" at bounding box center [526, 231] width 42 height 8
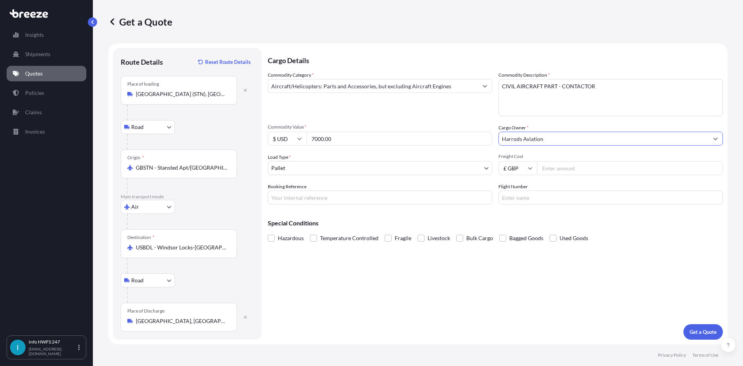
type input "Harrods Aviation"
drag, startPoint x: 331, startPoint y: 200, endPoint x: 507, endPoint y: 168, distance: 178.9
click at [331, 200] on input "Booking Reference" at bounding box center [380, 197] width 224 height 14
drag, startPoint x: 288, startPoint y: 196, endPoint x: 526, endPoint y: 196, distance: 238.7
click at [288, 196] on input "Booking Reference" at bounding box center [380, 197] width 224 height 14
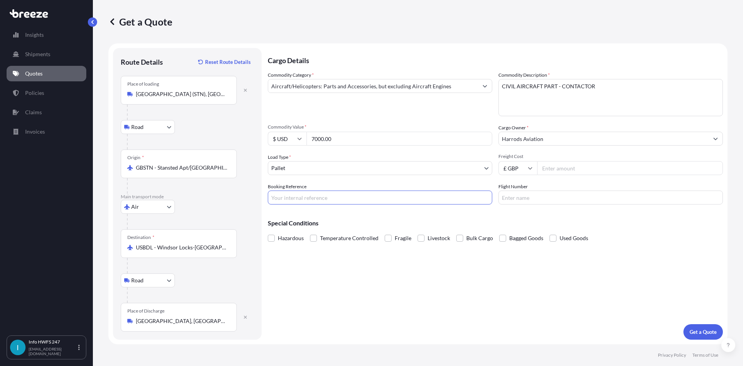
paste input "HE166343"
type input "HE166343"
click at [536, 194] on input "Flight Number" at bounding box center [610, 197] width 224 height 14
type input "FEDEX"
click at [698, 337] on button "Get a Quote" at bounding box center [702, 331] width 39 height 15
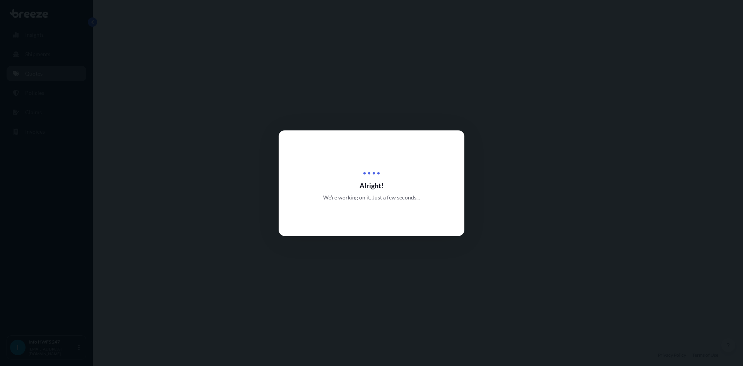
select select "Road"
select select "Air"
select select "Road"
select select "1"
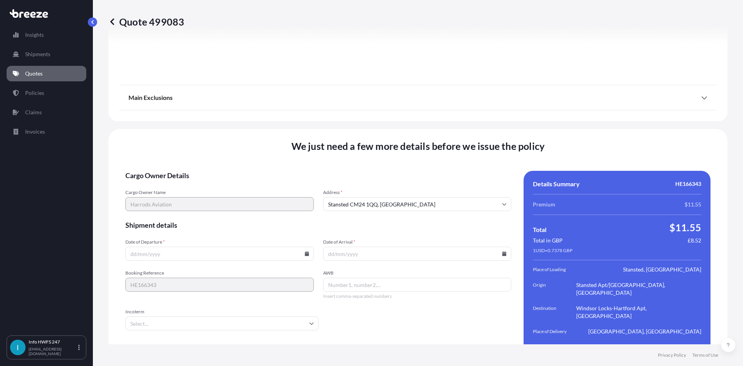
scroll to position [1008, 0]
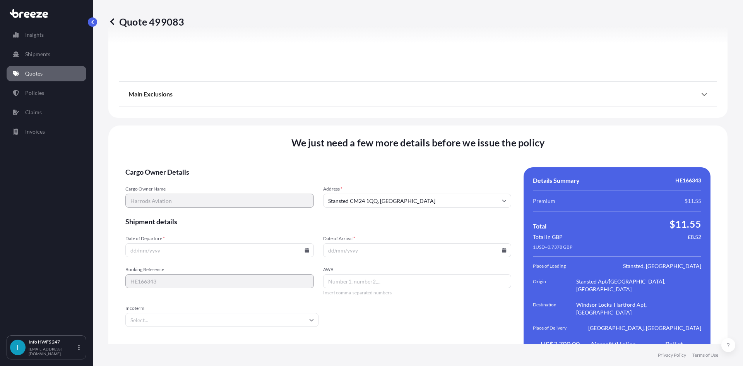
click at [194, 243] on input "Date of Departure *" at bounding box center [219, 250] width 188 height 14
click at [300, 243] on input "Date of Departure *" at bounding box center [219, 250] width 188 height 14
click at [306, 248] on icon at bounding box center [306, 250] width 5 height 5
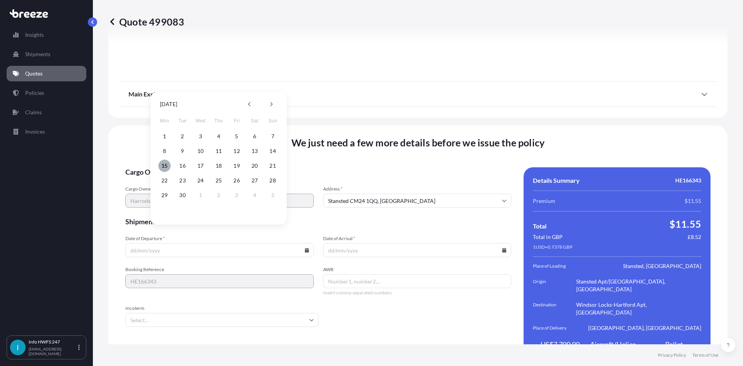
click at [162, 162] on button "15" at bounding box center [164, 165] width 12 height 12
type input "[DATE]"
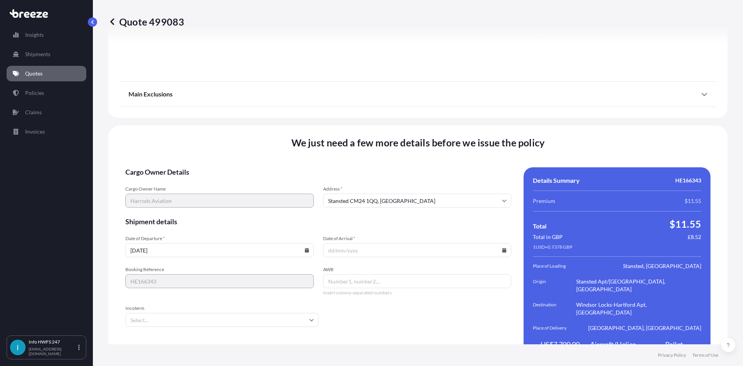
click at [502, 248] on icon at bounding box center [504, 250] width 4 height 5
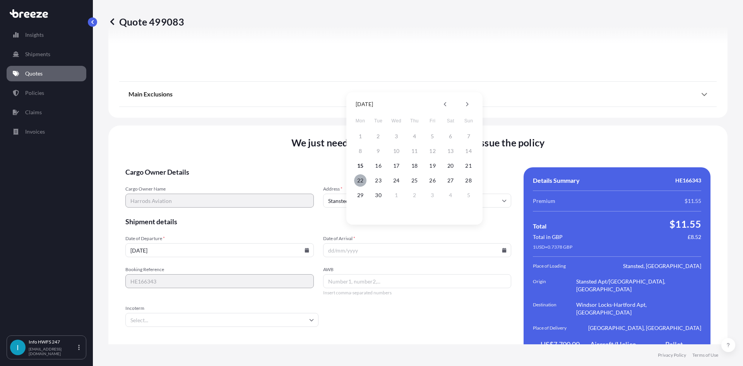
click at [360, 180] on button "22" at bounding box center [360, 180] width 12 height 12
type input "[DATE]"
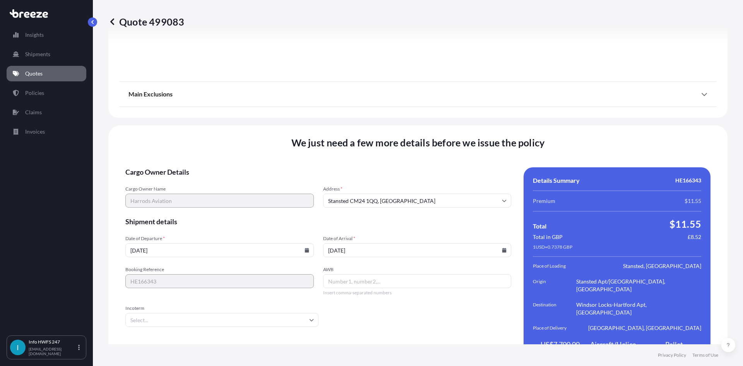
click at [366, 273] on div "AWB Insert comma-separated numbers" at bounding box center [417, 280] width 188 height 29
click at [406, 274] on input "AWB" at bounding box center [417, 281] width 188 height 14
click at [346, 274] on input "AWB" at bounding box center [417, 281] width 188 height 14
paste input "884326157715"
click at [277, 305] on span "Incoterm" at bounding box center [221, 308] width 193 height 6
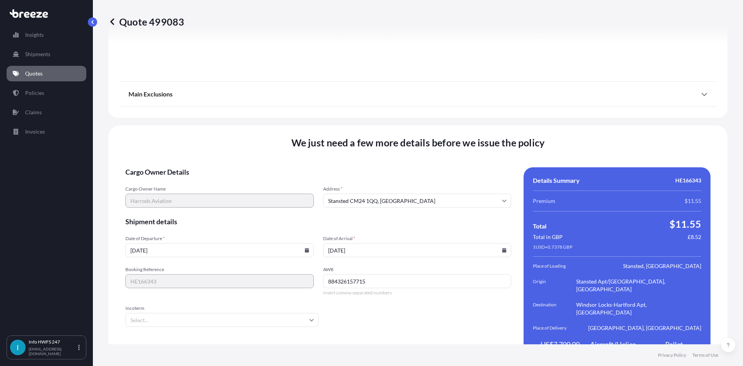
type input "884326157715"
click at [277, 313] on input "Incoterm" at bounding box center [221, 320] width 193 height 14
click at [268, 313] on input "Incoterm" at bounding box center [221, 320] width 193 height 14
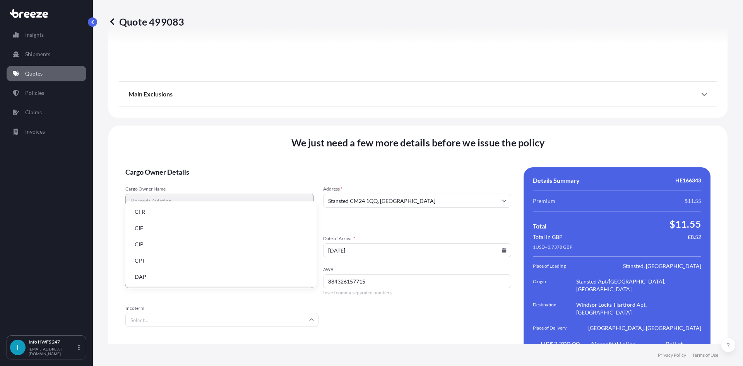
click at [268, 313] on input "Incoterm" at bounding box center [221, 320] width 193 height 14
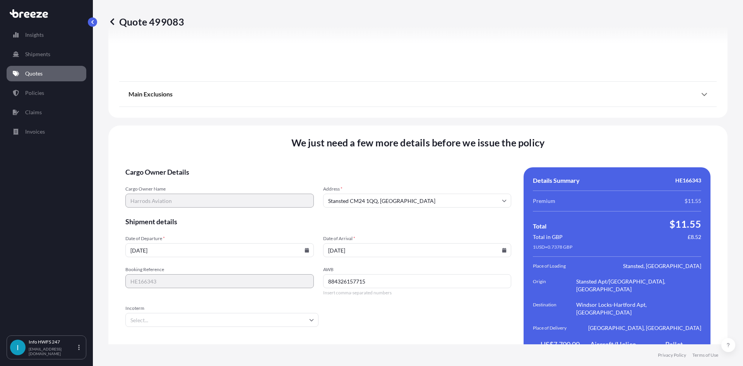
click at [224, 313] on input "Incoterm" at bounding box center [221, 320] width 193 height 14
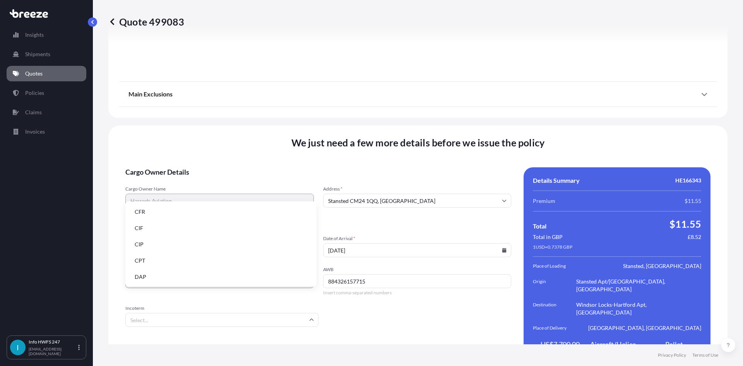
click at [217, 281] on li "DAP" at bounding box center [220, 276] width 185 height 15
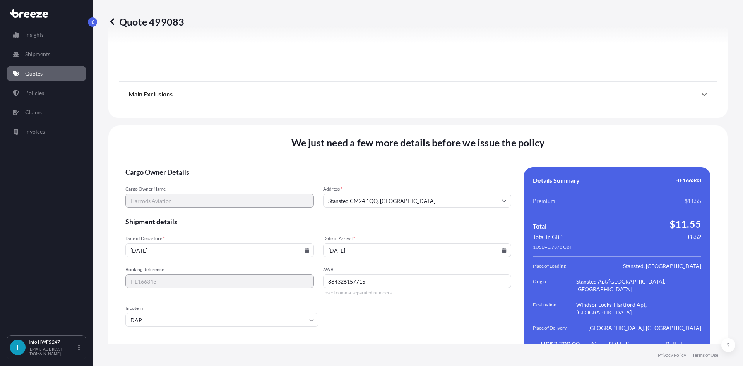
click at [502, 248] on icon at bounding box center [504, 250] width 4 height 5
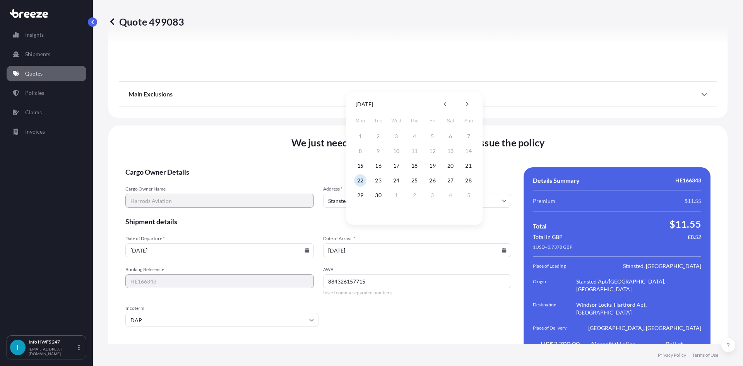
click at [360, 179] on button "22" at bounding box center [360, 180] width 12 height 12
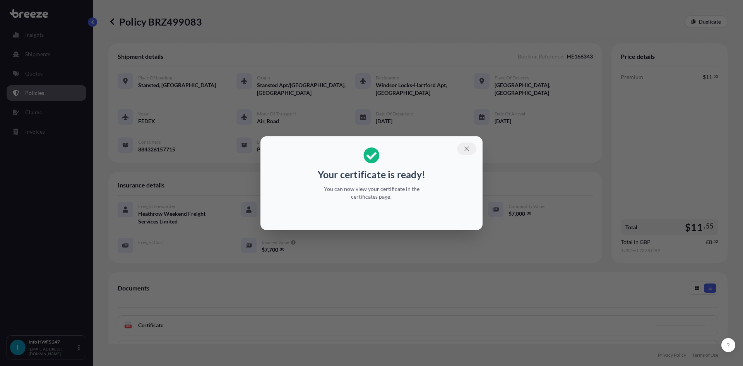
click at [465, 154] on button "button" at bounding box center [466, 148] width 19 height 12
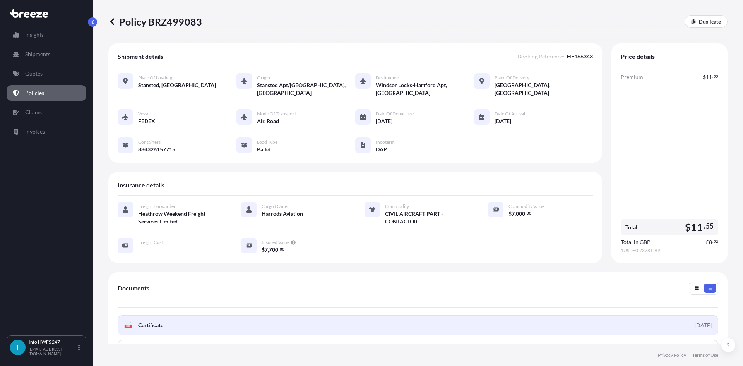
click at [204, 325] on link "PDF Certificate [DATE]" at bounding box center [418, 325] width 600 height 20
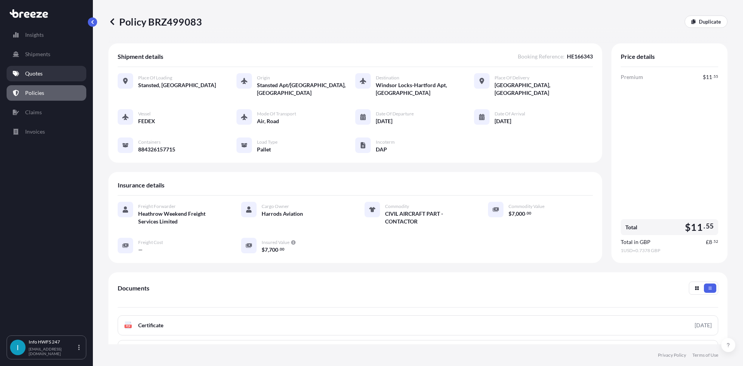
click at [32, 72] on p "Quotes" at bounding box center [33, 74] width 17 height 8
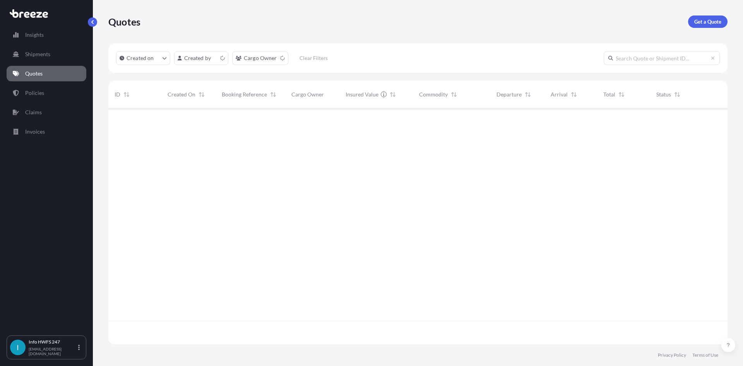
scroll to position [234, 613]
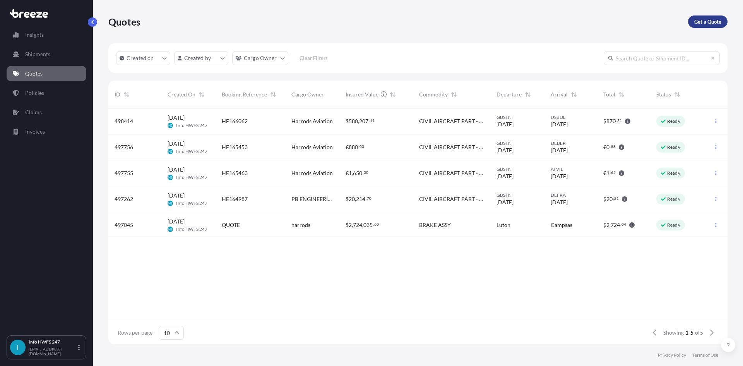
click at [704, 19] on p "Get a Quote" at bounding box center [707, 22] width 27 height 8
select select "Road"
select select "Air"
select select "1"
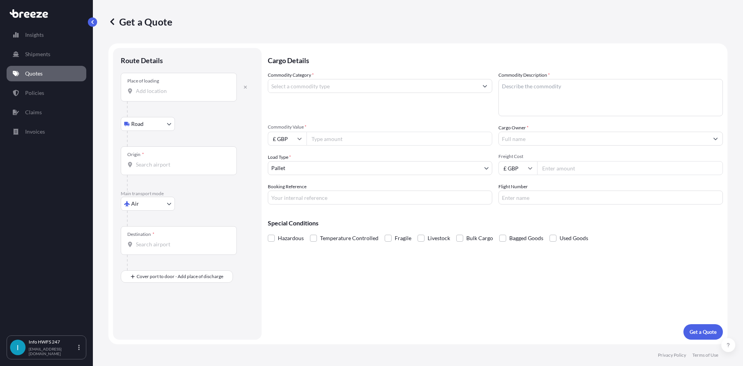
click at [155, 84] on div "Place of loading" at bounding box center [143, 81] width 32 height 6
click at [155, 87] on input "Place of loading" at bounding box center [181, 91] width 91 height 8
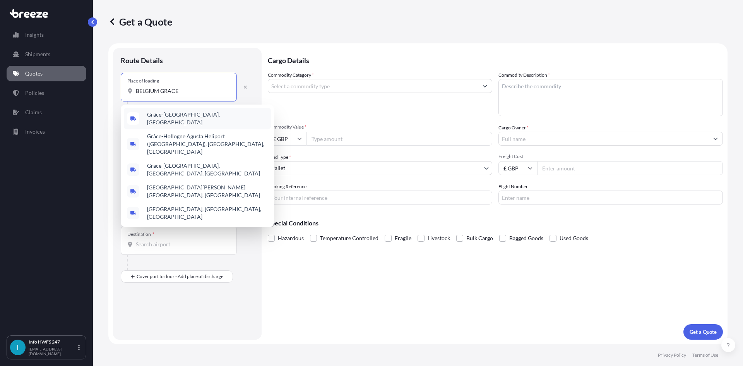
click at [187, 121] on div "Grâce-[GEOGRAPHIC_DATA], [GEOGRAPHIC_DATA]" at bounding box center [197, 119] width 147 height 22
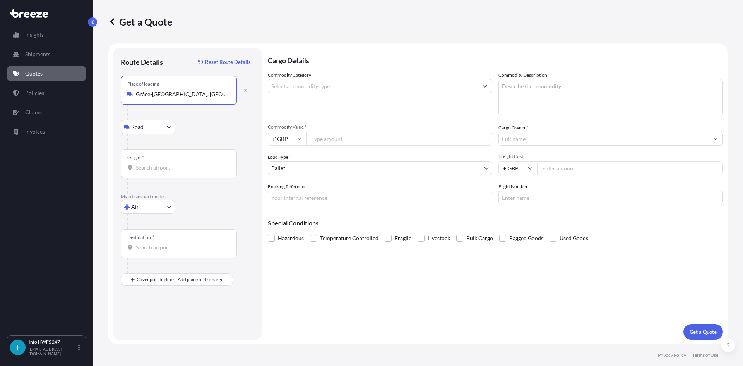
drag, startPoint x: 205, startPoint y: 96, endPoint x: 73, endPoint y: 81, distance: 132.3
click at [73, 81] on div "Insights Shipments Quotes Policies Claims Invoices I Info HWFS 247 [EMAIL_ADDRE…" at bounding box center [371, 183] width 743 height 366
type input "Grâce-[GEOGRAPHIC_DATA], [GEOGRAPHIC_DATA]"
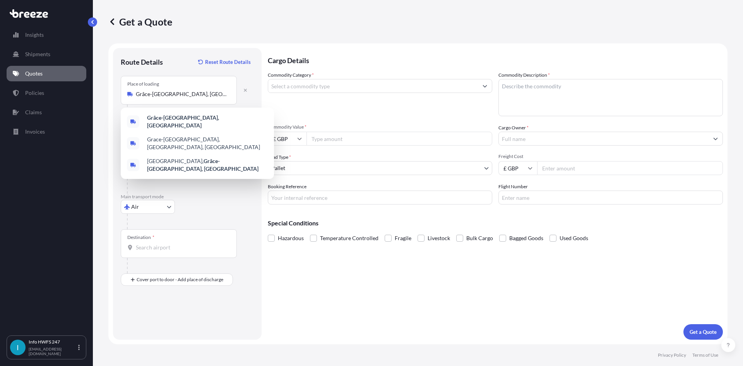
drag, startPoint x: 188, startPoint y: 237, endPoint x: 176, endPoint y: 194, distance: 44.8
click at [183, 235] on div "Destination *" at bounding box center [179, 243] width 116 height 29
click at [183, 243] on input "Destination *" at bounding box center [181, 247] width 91 height 8
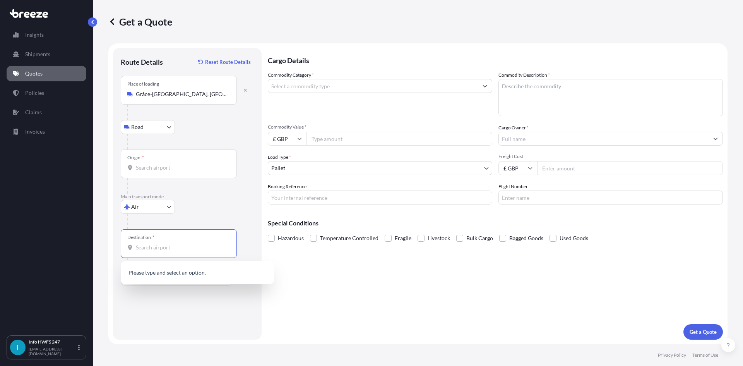
click at [163, 169] on input "Origin *" at bounding box center [181, 168] width 91 height 8
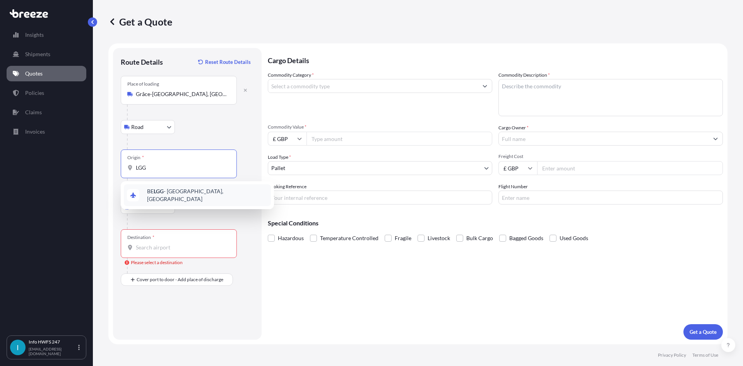
click at [174, 195] on span "BE LGG - Liege, [GEOGRAPHIC_DATA]" at bounding box center [207, 194] width 121 height 15
type input "BELGG - [GEOGRAPHIC_DATA], [GEOGRAPHIC_DATA]"
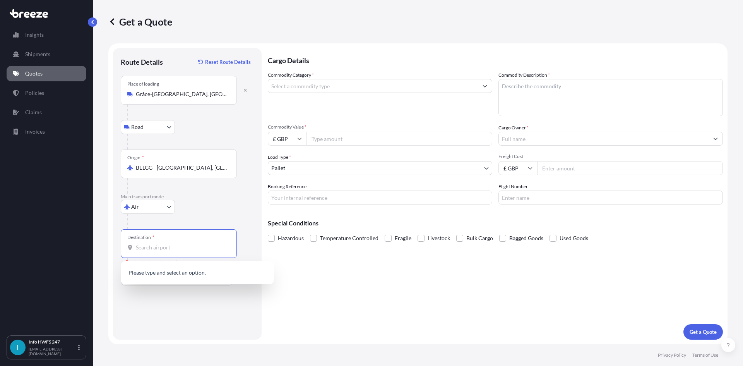
click at [169, 246] on input "Destination * Please select a destination" at bounding box center [181, 247] width 91 height 8
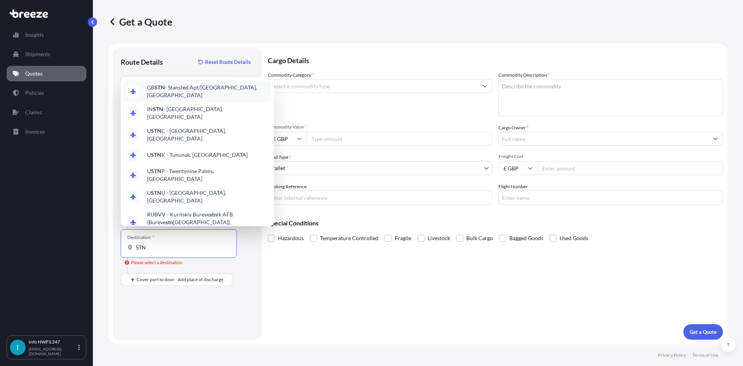
click at [197, 99] on span "GB STN - Stansted Apt/[GEOGRAPHIC_DATA], [GEOGRAPHIC_DATA]" at bounding box center [207, 91] width 121 height 15
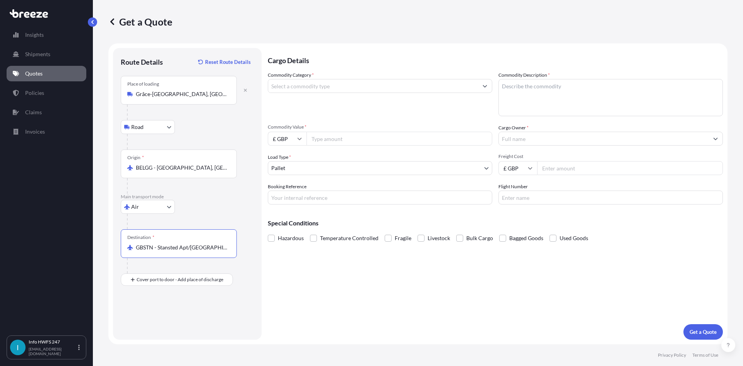
type input "GBSTN - Stansted Apt/[GEOGRAPHIC_DATA], [GEOGRAPHIC_DATA]"
click at [157, 299] on div at bounding box center [190, 294] width 127 height 15
click at [159, 316] on div "Place of Discharge" at bounding box center [179, 316] width 116 height 29
click at [143, 322] on input "Place of Discharge" at bounding box center [181, 321] width 91 height 8
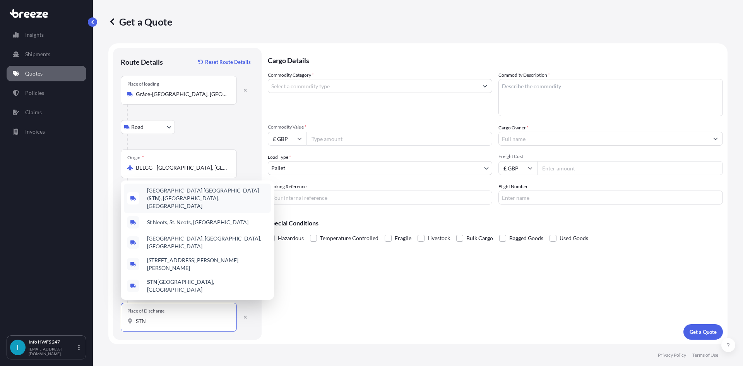
click at [219, 207] on span "[GEOGRAPHIC_DATA] ( STN ), [GEOGRAPHIC_DATA], [GEOGRAPHIC_DATA]" at bounding box center [207, 197] width 121 height 23
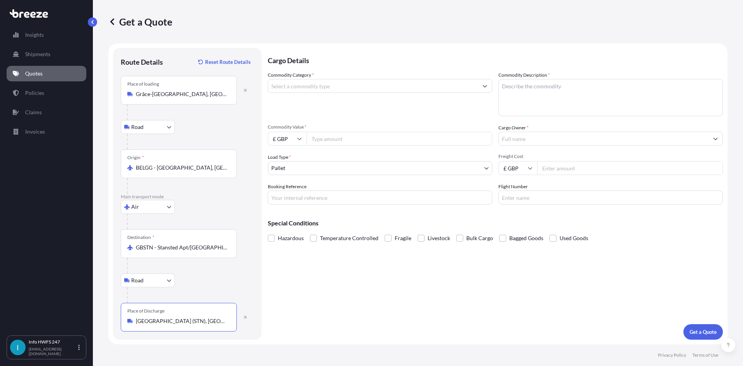
type input "[GEOGRAPHIC_DATA] (STN), [GEOGRAPHIC_DATA], [GEOGRAPHIC_DATA]"
click at [323, 91] on input "Commodity Category *" at bounding box center [373, 86] width 210 height 14
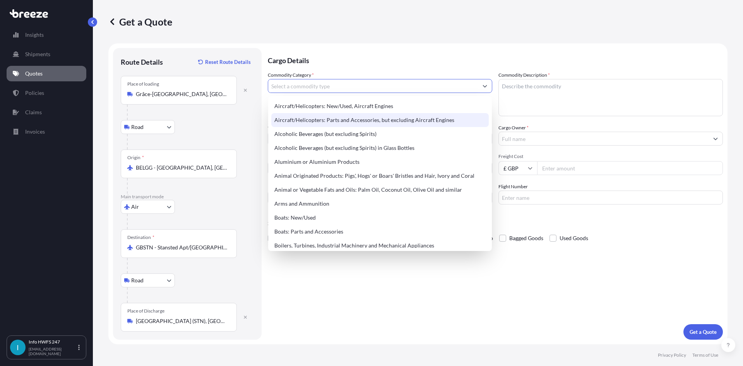
click at [346, 118] on div "Aircraft/Helicopters: Parts and Accessories, but excluding Aircraft Engines" at bounding box center [379, 120] width 217 height 14
type input "Aircraft/Helicopters: Parts and Accessories, but excluding Aircraft Engines"
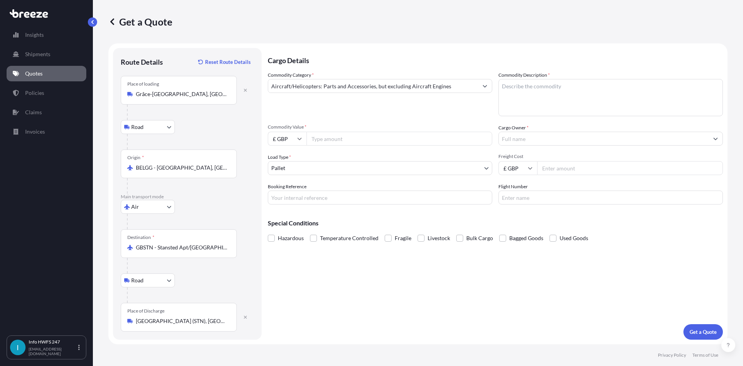
click at [574, 98] on textarea "Commodity Description *" at bounding box center [610, 97] width 224 height 37
paste textarea "EXTINGUISHER"
type textarea "EXTINGUISHER"
click at [386, 139] on input "Commodity Value *" at bounding box center [399, 139] width 186 height 14
click at [293, 137] on input "£ GBP" at bounding box center [287, 139] width 39 height 14
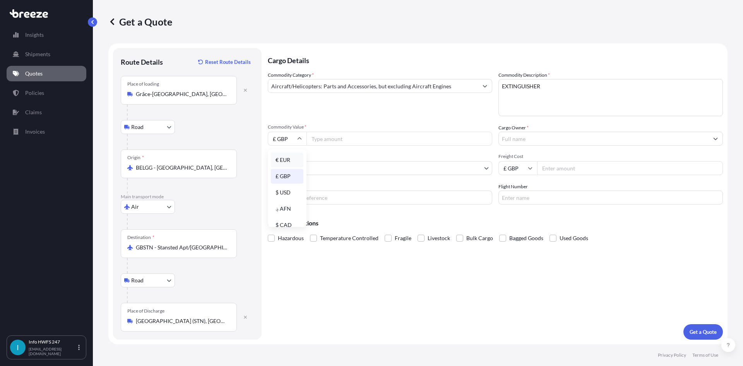
click at [283, 160] on div "€ EUR" at bounding box center [287, 159] width 32 height 15
type input "€ EUR"
click at [325, 130] on div "Commodity Value * € EUR" at bounding box center [380, 135] width 224 height 22
click at [331, 134] on input "Commodity Value *" at bounding box center [399, 139] width 186 height 14
paste input "6455.86"
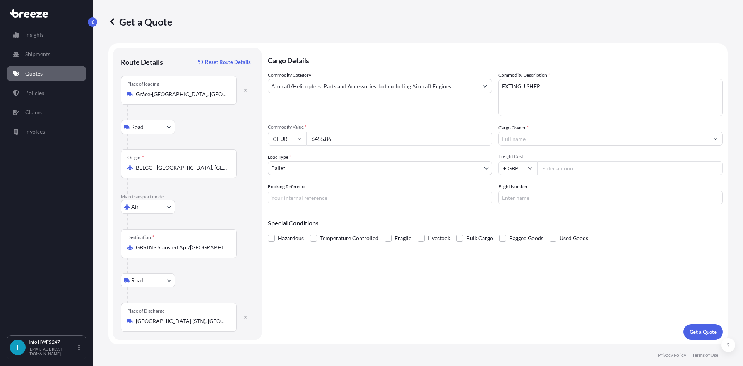
type input "6455.86"
click at [544, 141] on input "Cargo Owner *" at bounding box center [604, 139] width 210 height 14
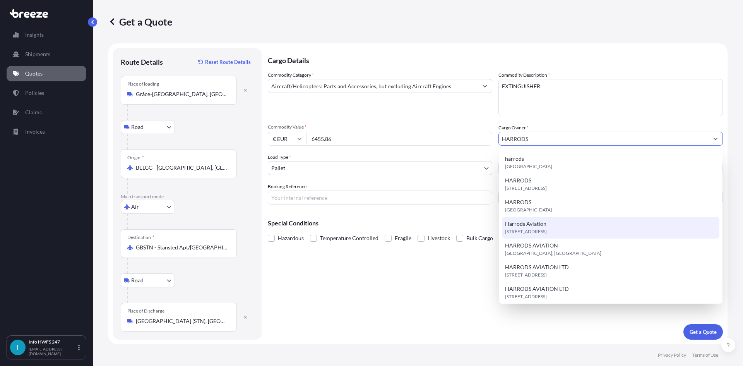
click at [547, 231] on span "[STREET_ADDRESS]" at bounding box center [526, 231] width 42 height 8
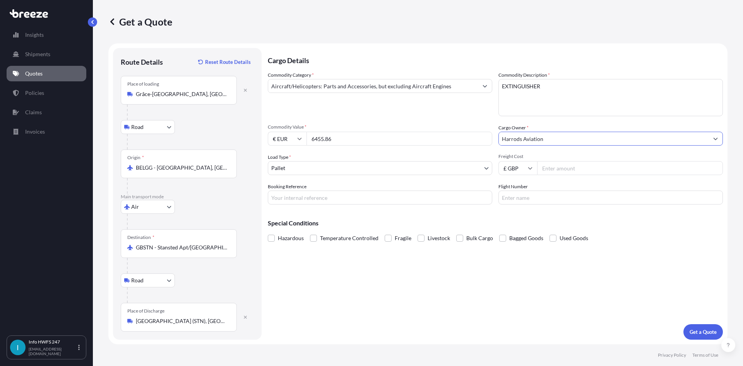
type input "Harrods Aviation"
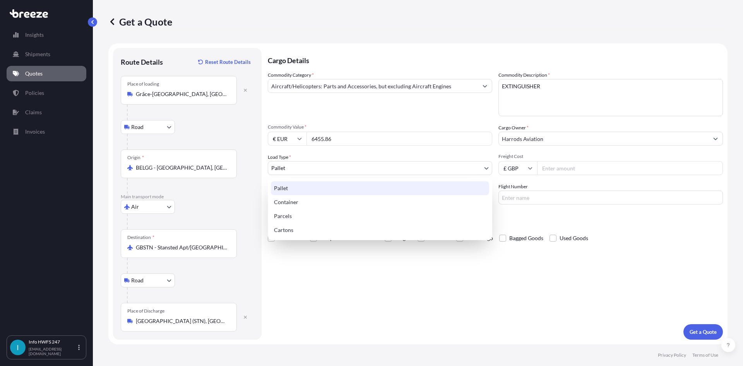
click at [306, 173] on body "8 options available. 7 options available. 13 options available. Insights Shipme…" at bounding box center [371, 183] width 743 height 366
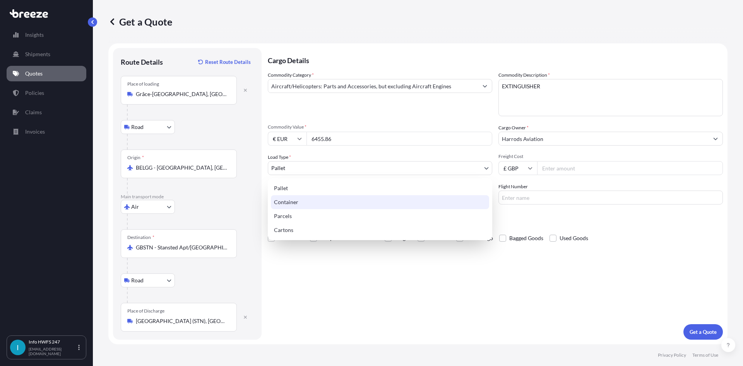
click at [302, 202] on div "Container" at bounding box center [380, 202] width 218 height 14
select select "2"
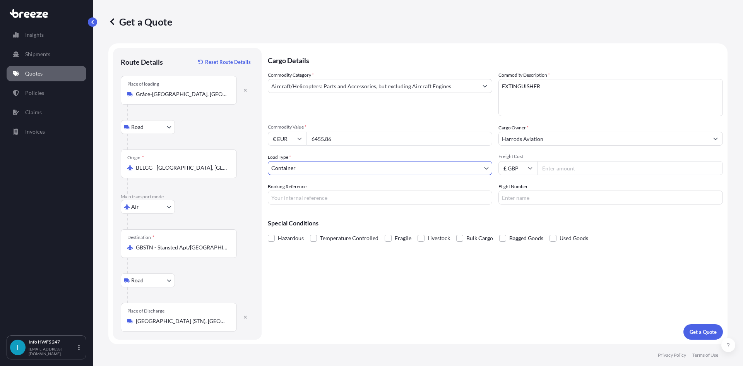
click at [289, 201] on input "Booking Reference" at bounding box center [380, 197] width 224 height 14
click at [332, 202] on input "Booking Reference" at bounding box center [380, 197] width 224 height 14
paste input "HI166290"
type input "HI166290"
click at [524, 204] on input "Flight Number" at bounding box center [610, 197] width 224 height 14
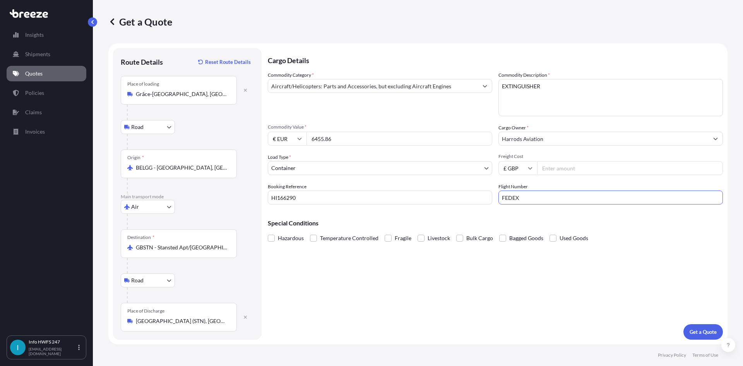
type input "FEDEX"
click at [709, 332] on p "Get a Quote" at bounding box center [702, 332] width 27 height 8
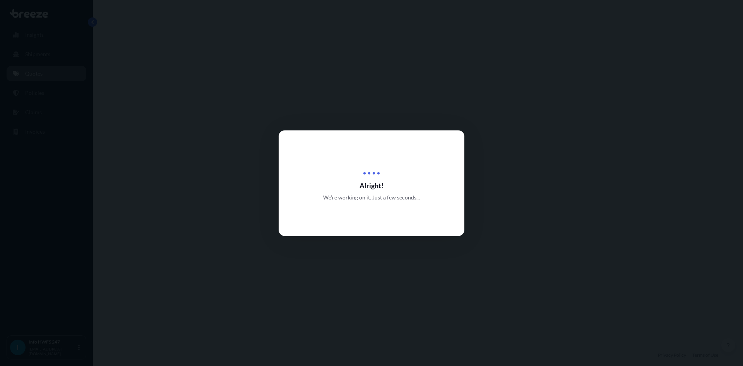
select select "Road"
select select "Air"
select select "Road"
select select "2"
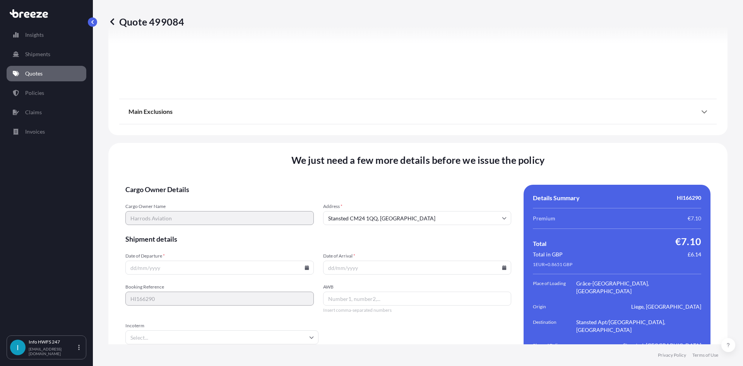
scroll to position [1008, 0]
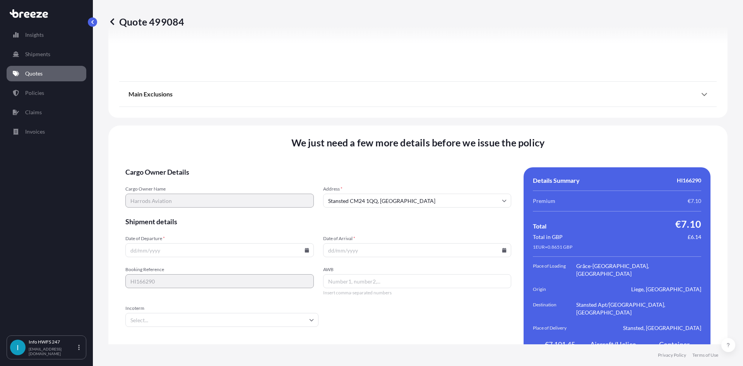
click at [305, 248] on icon at bounding box center [306, 250] width 4 height 5
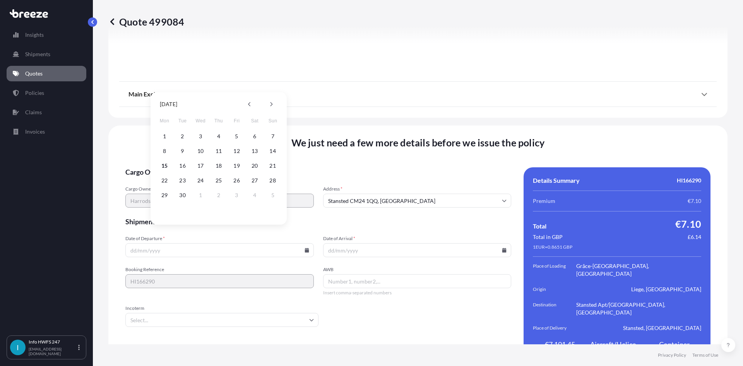
drag, startPoint x: 169, startPoint y: 233, endPoint x: 232, endPoint y: 236, distance: 63.5
click at [168, 243] on input "Date of Departure *" at bounding box center [219, 250] width 188 height 14
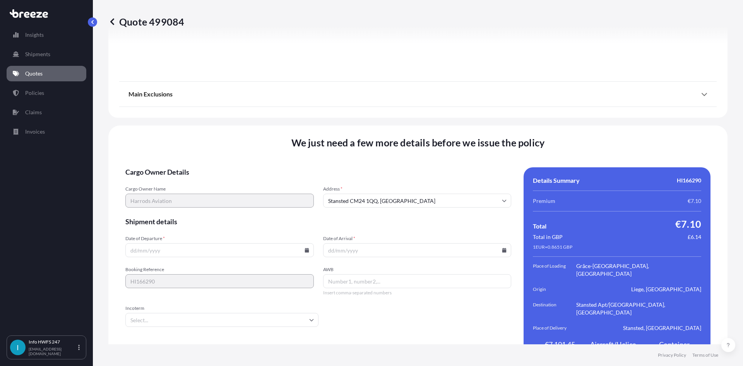
click at [306, 248] on icon at bounding box center [306, 250] width 5 height 5
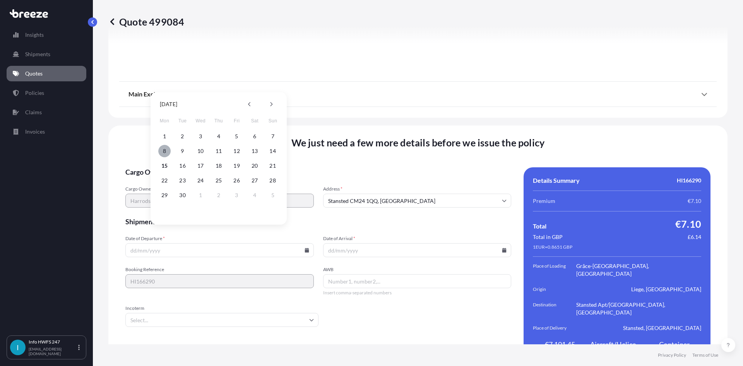
click at [164, 150] on button "8" at bounding box center [164, 151] width 12 height 12
type input "[DATE]"
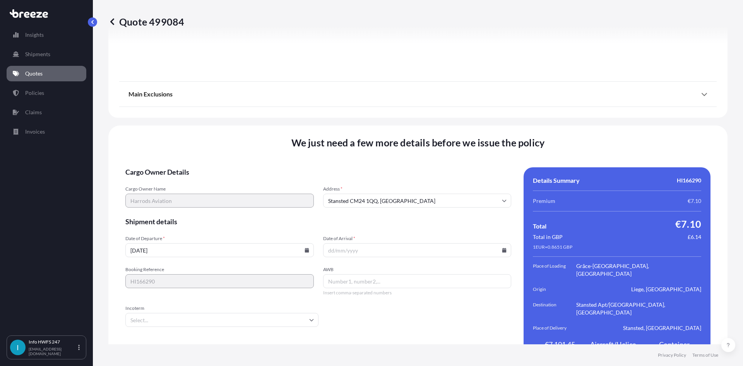
click at [502, 248] on icon at bounding box center [504, 250] width 5 height 5
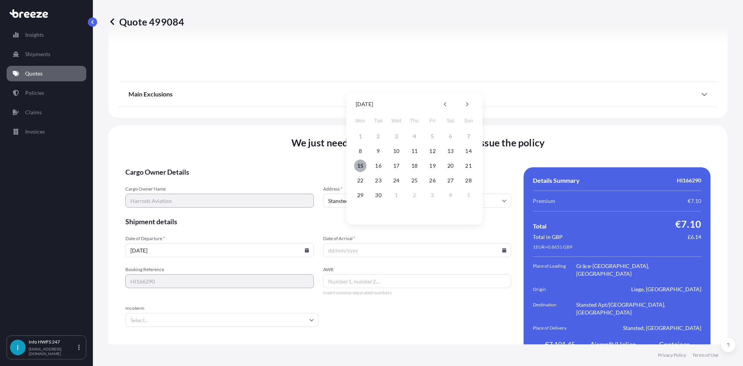
click at [361, 162] on button "15" at bounding box center [360, 165] width 12 height 12
type input "[DATE]"
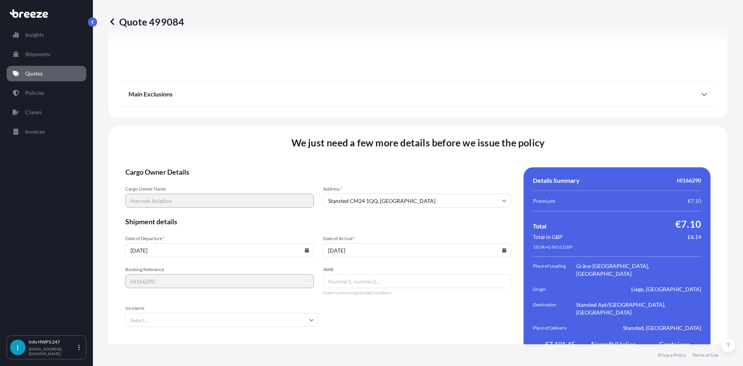
click at [392, 274] on input "AWB" at bounding box center [417, 281] width 188 height 14
click at [366, 274] on input "AWB" at bounding box center [417, 281] width 188 height 14
paste input "884183724055"
type input "884183724055"
click at [162, 313] on input "Incoterm" at bounding box center [221, 320] width 193 height 14
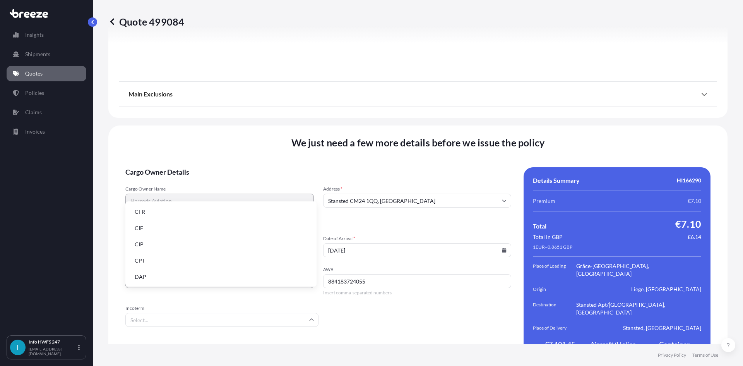
click at [160, 273] on li "DAP" at bounding box center [220, 276] width 185 height 15
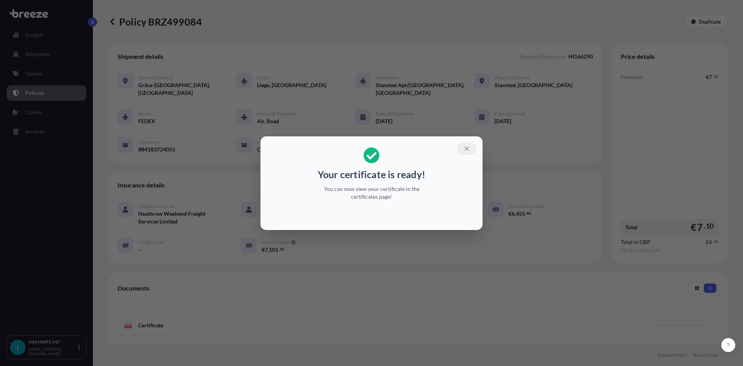
click at [469, 148] on icon "button" at bounding box center [466, 148] width 7 height 7
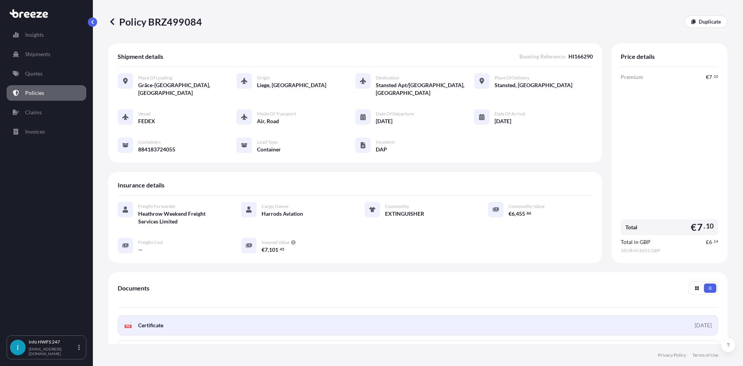
click at [200, 316] on link "PDF Certificate [DATE]" at bounding box center [418, 325] width 600 height 20
